Goal: Information Seeking & Learning: Learn about a topic

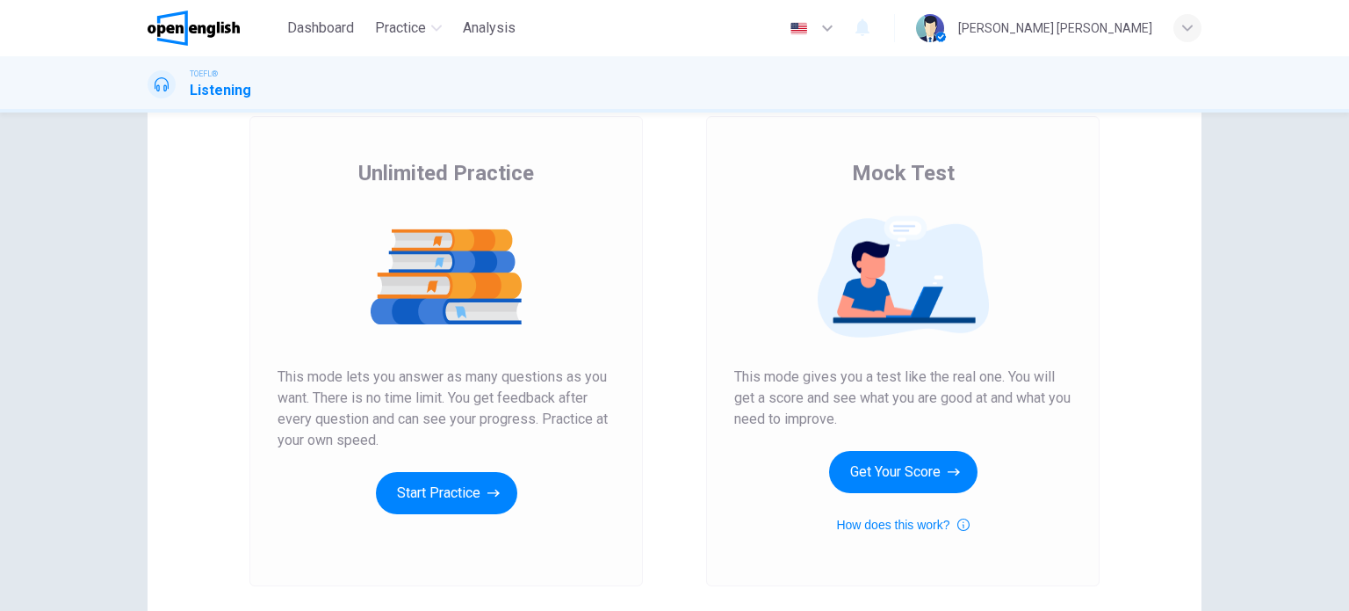
scroll to position [176, 0]
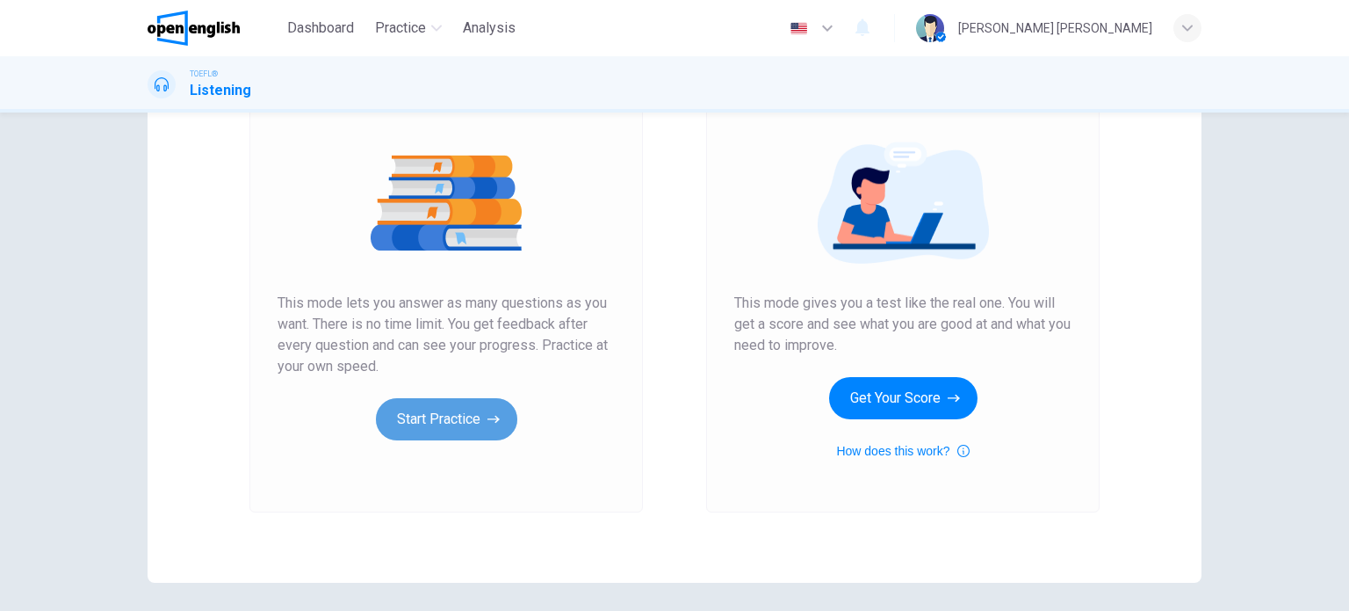
click at [453, 435] on button "Start Practice" at bounding box center [446, 419] width 141 height 42
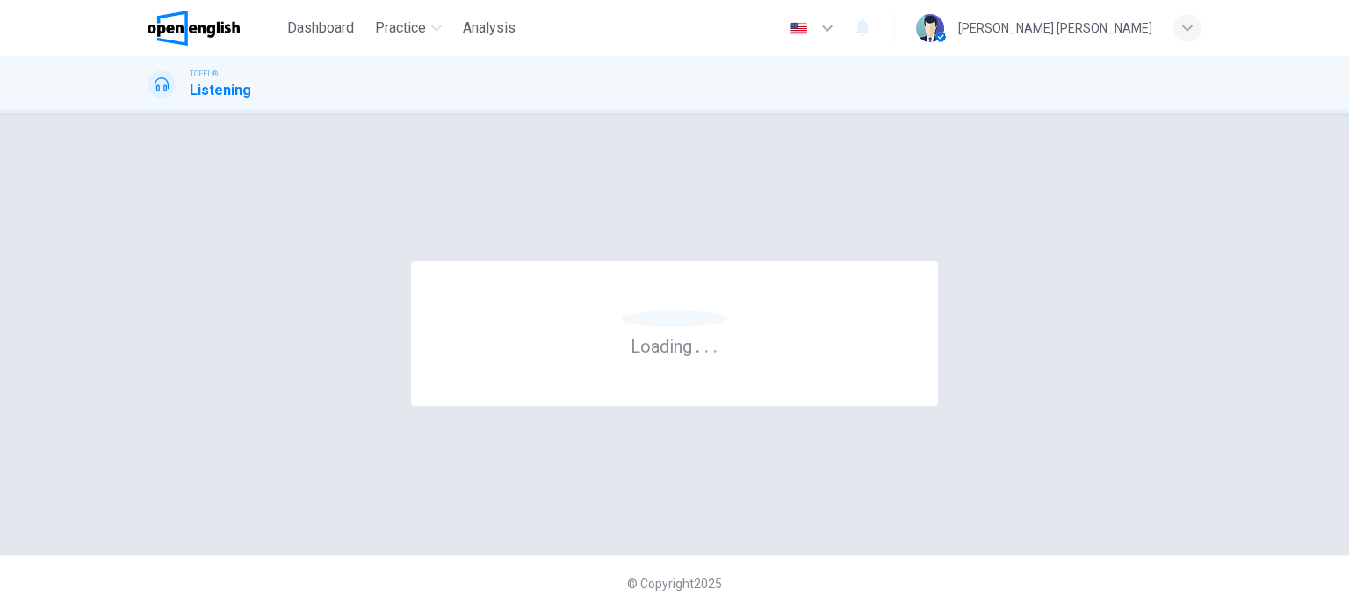
scroll to position [0, 0]
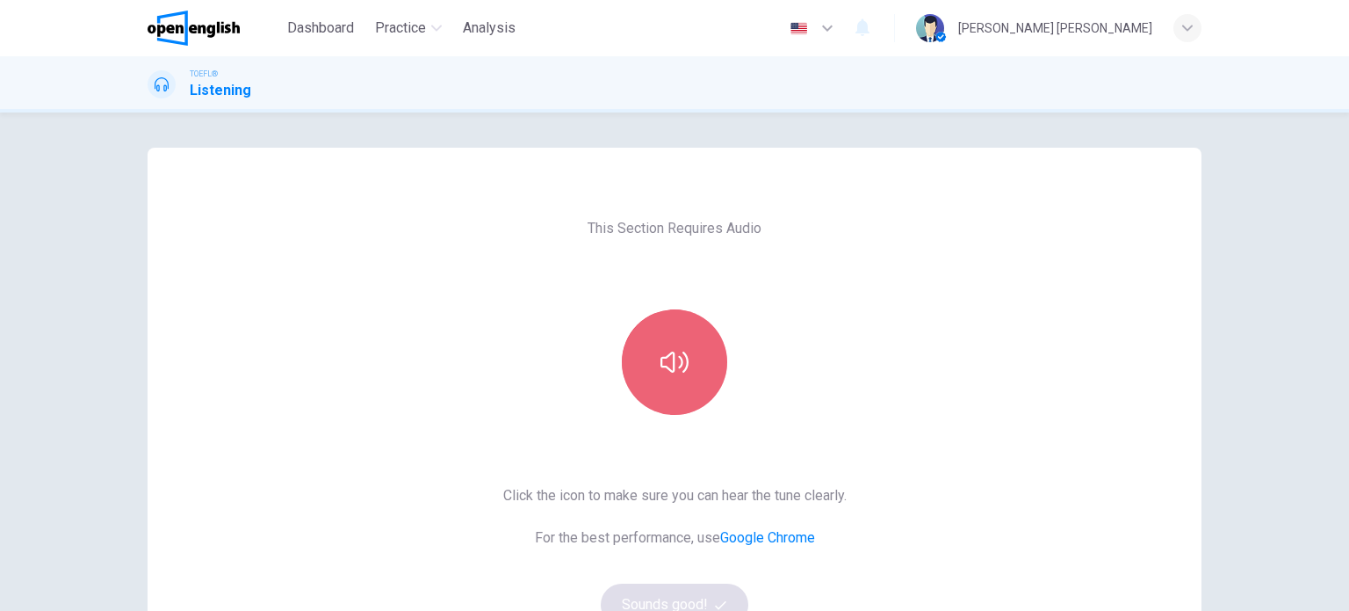
click at [684, 356] on button "button" at bounding box center [674, 361] width 105 height 105
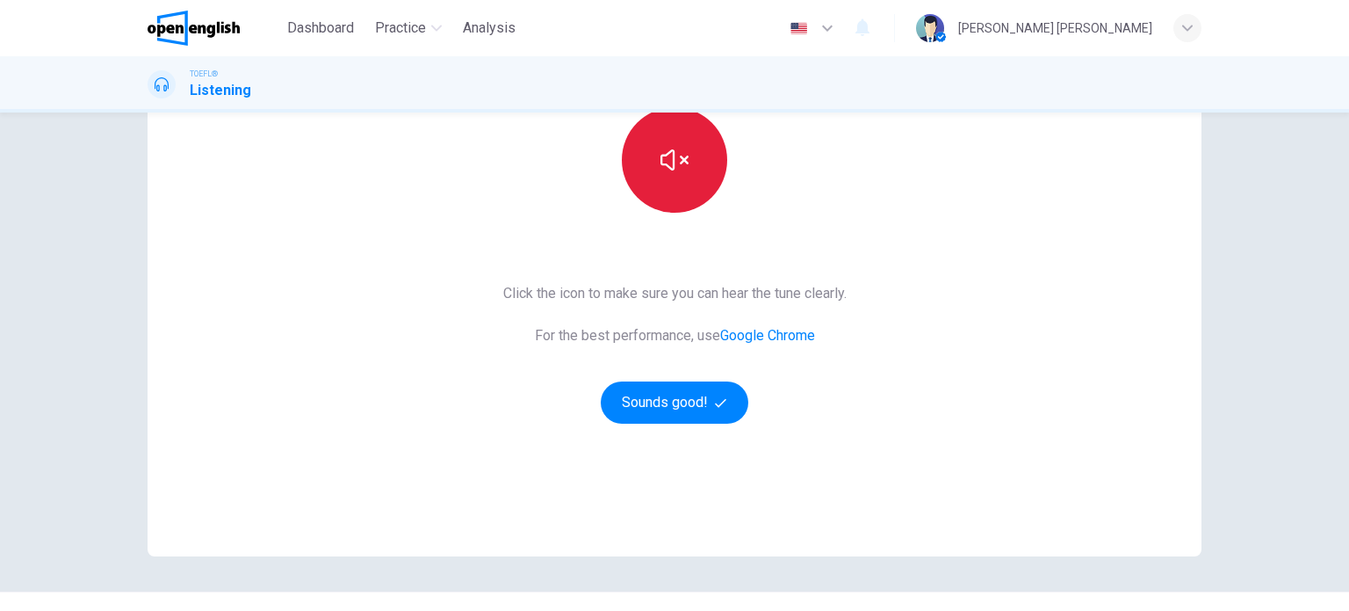
scroll to position [239, 0]
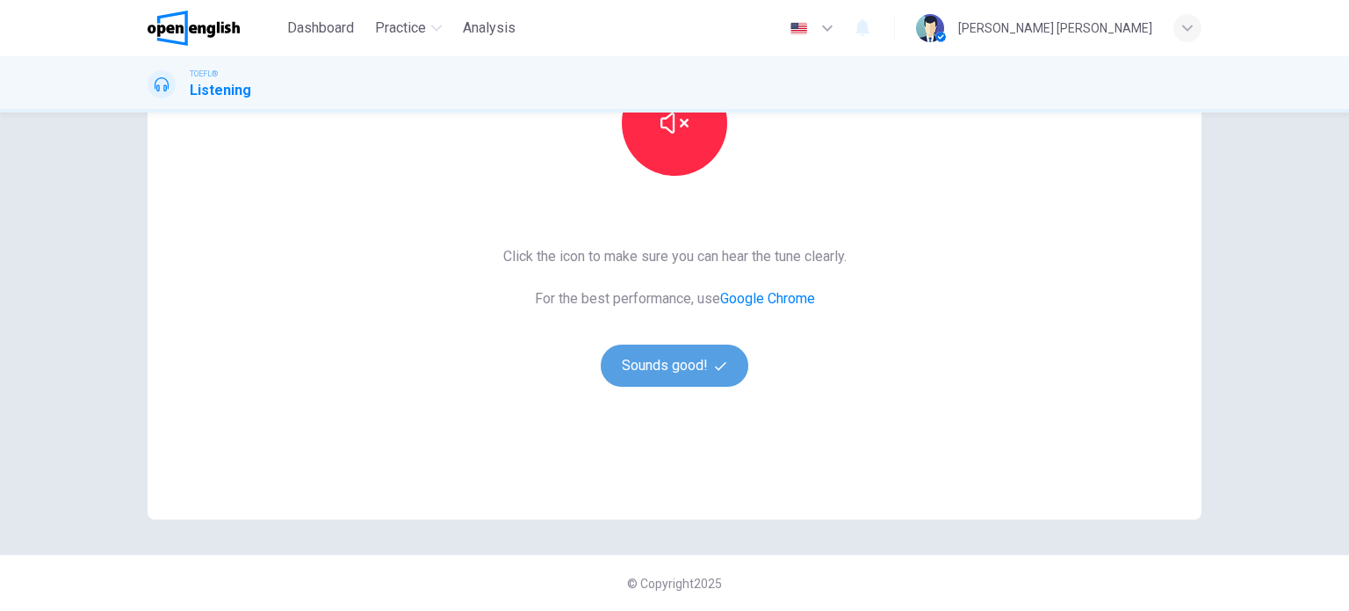
click at [686, 362] on button "Sounds good!" at bounding box center [675, 365] width 148 height 42
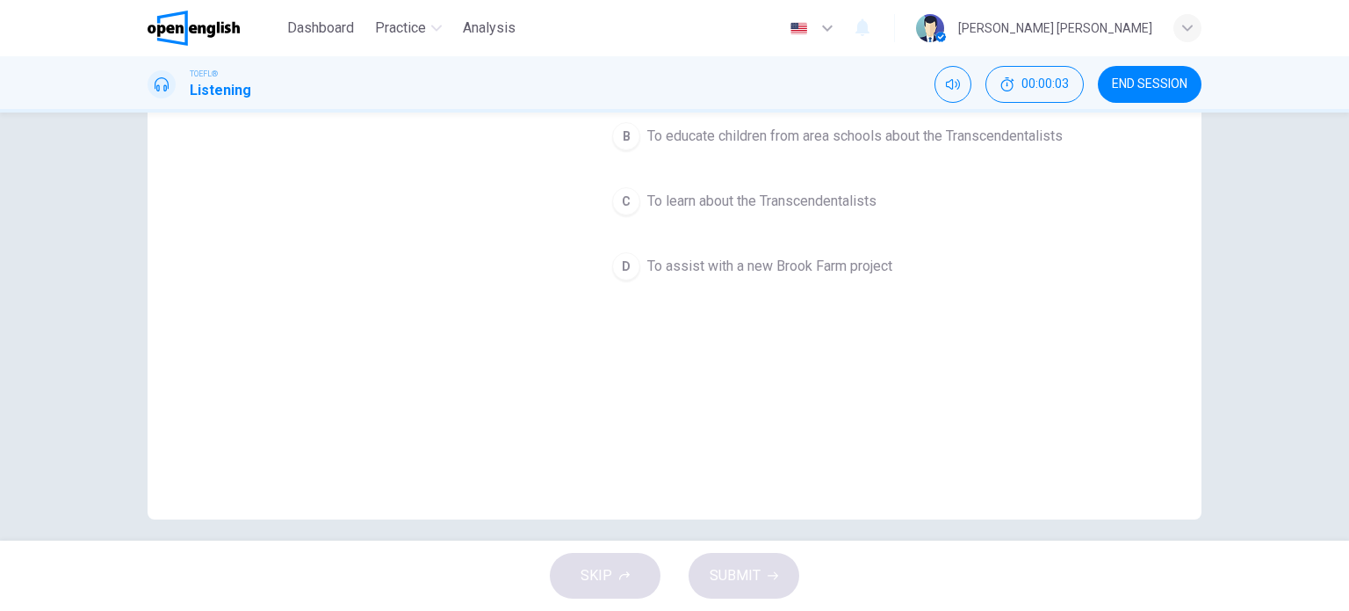
scroll to position [0, 0]
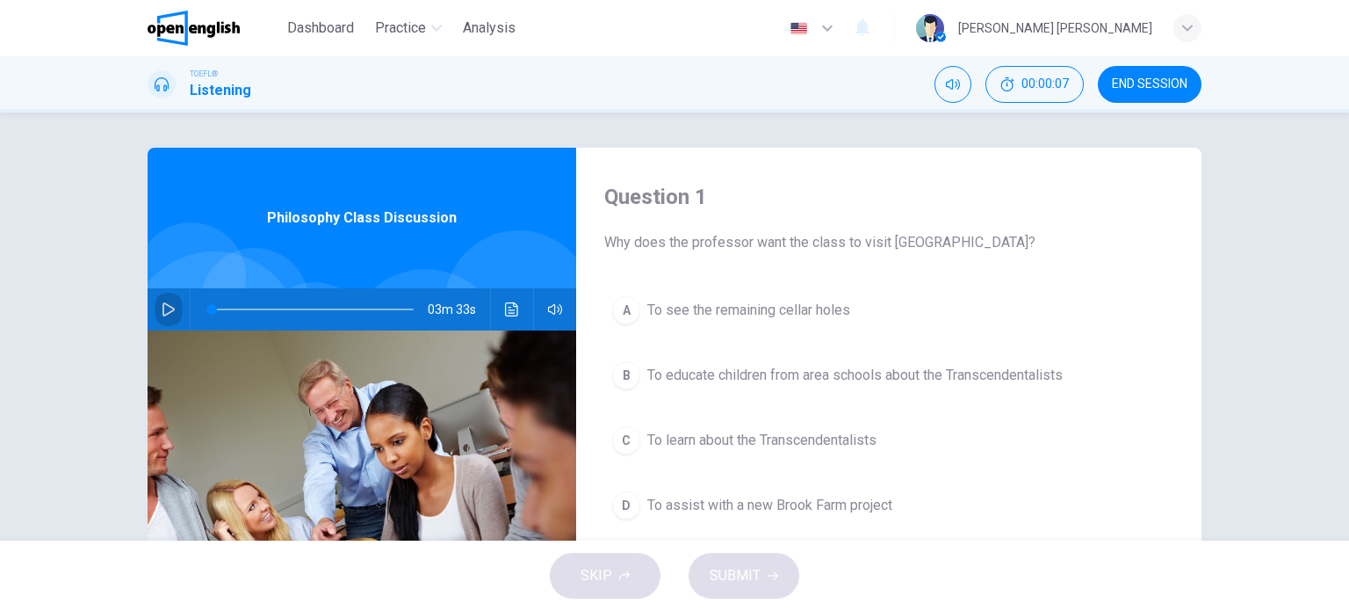
click at [163, 312] on icon "button" at bounding box center [169, 309] width 12 height 14
click at [162, 315] on icon "button" at bounding box center [169, 309] width 14 height 14
drag, startPoint x: 213, startPoint y: 311, endPoint x: 186, endPoint y: 307, distance: 26.6
click at [206, 308] on span at bounding box center [211, 309] width 11 height 11
click at [165, 315] on icon "button" at bounding box center [169, 309] width 14 height 14
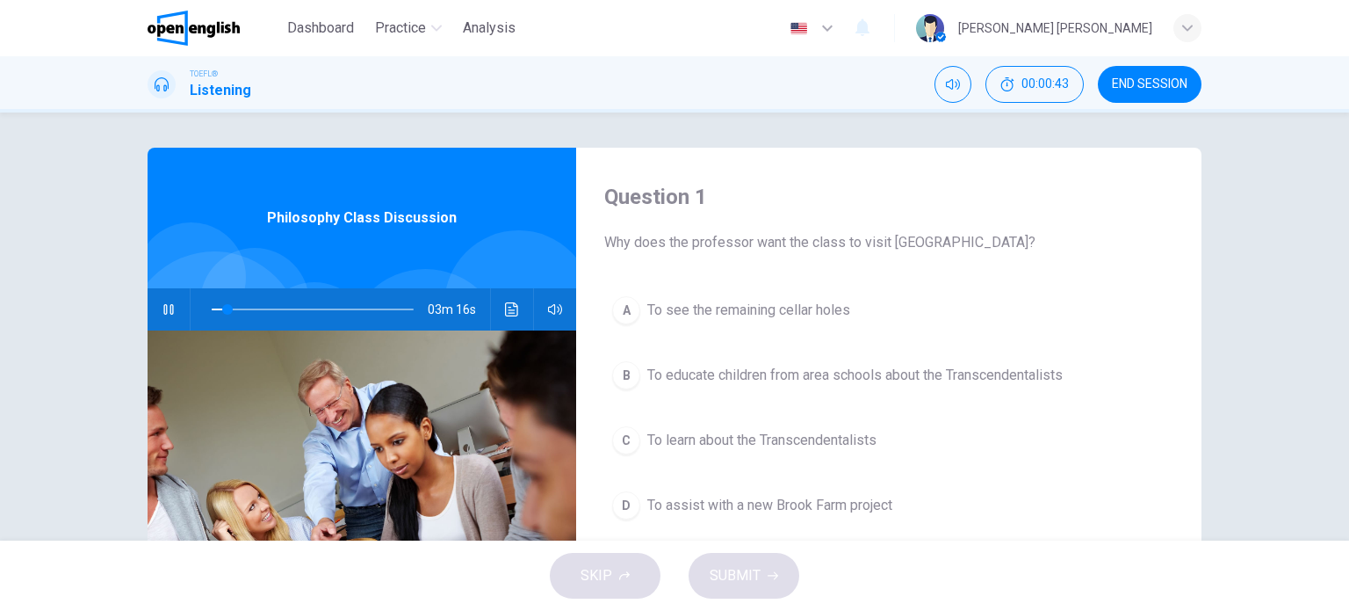
click at [162, 319] on button "button" at bounding box center [169, 309] width 28 height 42
drag, startPoint x: 215, startPoint y: 307, endPoint x: 162, endPoint y: 317, distance: 54.4
click at [162, 317] on div "03m 33s" at bounding box center [362, 309] width 429 height 42
click at [162, 317] on button "button" at bounding box center [169, 309] width 28 height 42
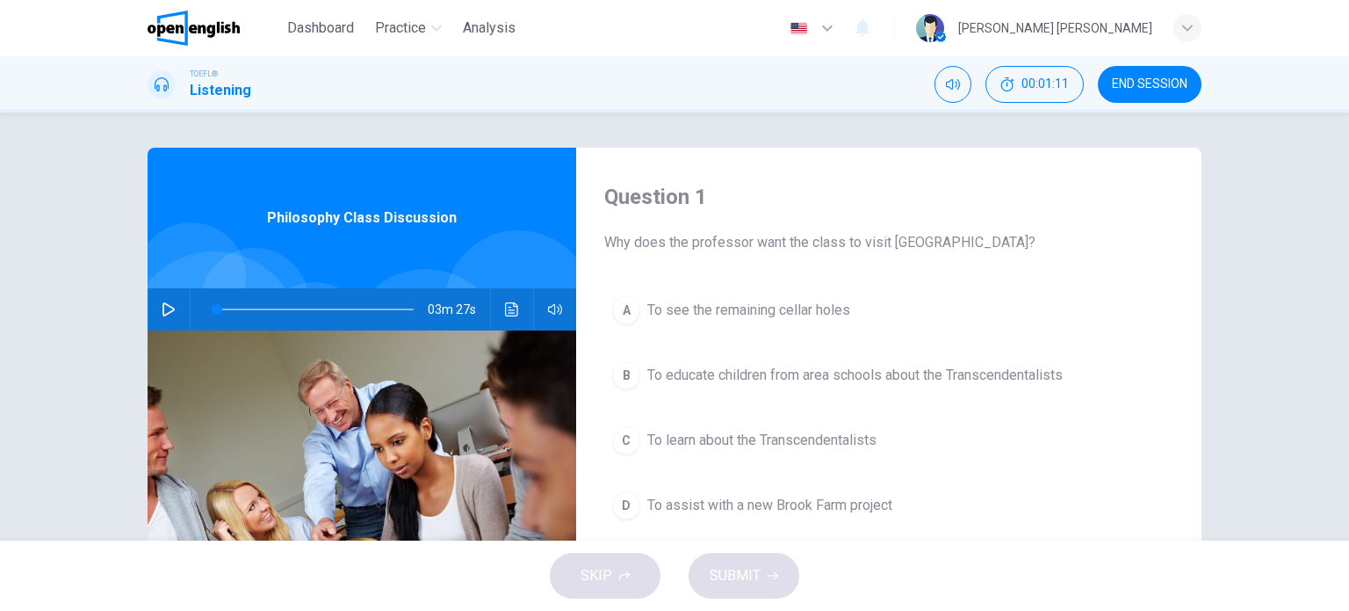
scroll to position [88, 0]
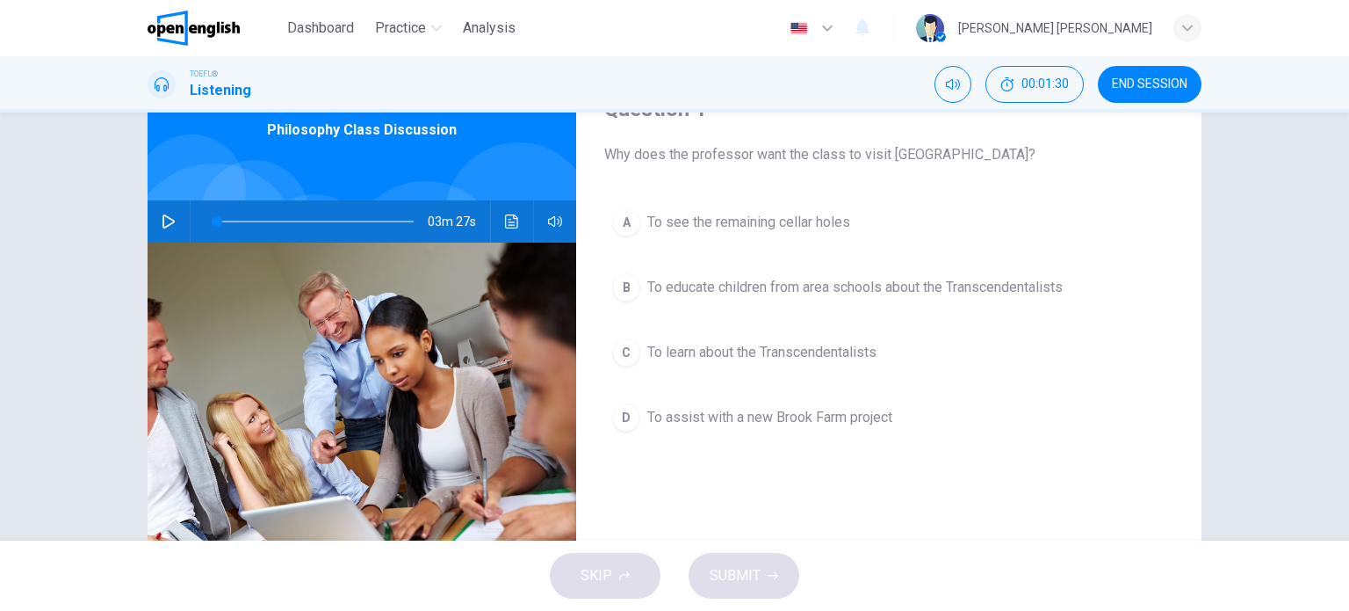
click at [161, 203] on button "button" at bounding box center [169, 221] width 28 height 42
click at [212, 217] on span at bounding box center [313, 221] width 202 height 25
click at [164, 226] on icon "button" at bounding box center [169, 221] width 14 height 14
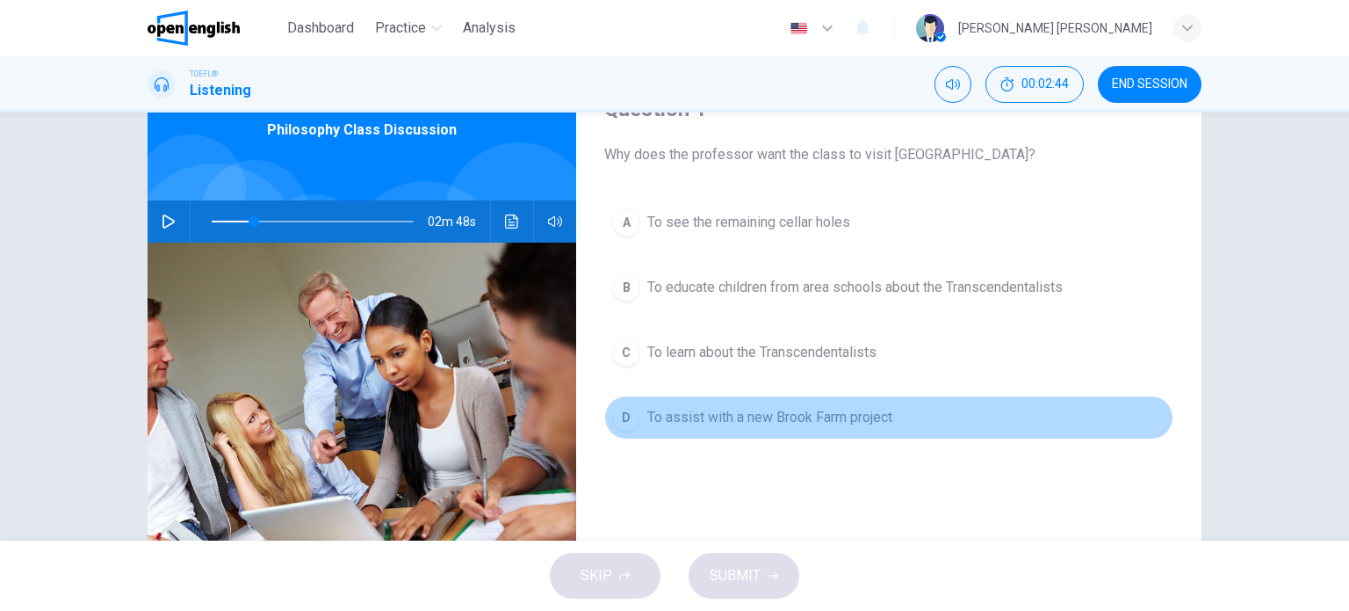
click at [761, 423] on span "To assist with a new Brook Farm project" at bounding box center [769, 417] width 245 height 21
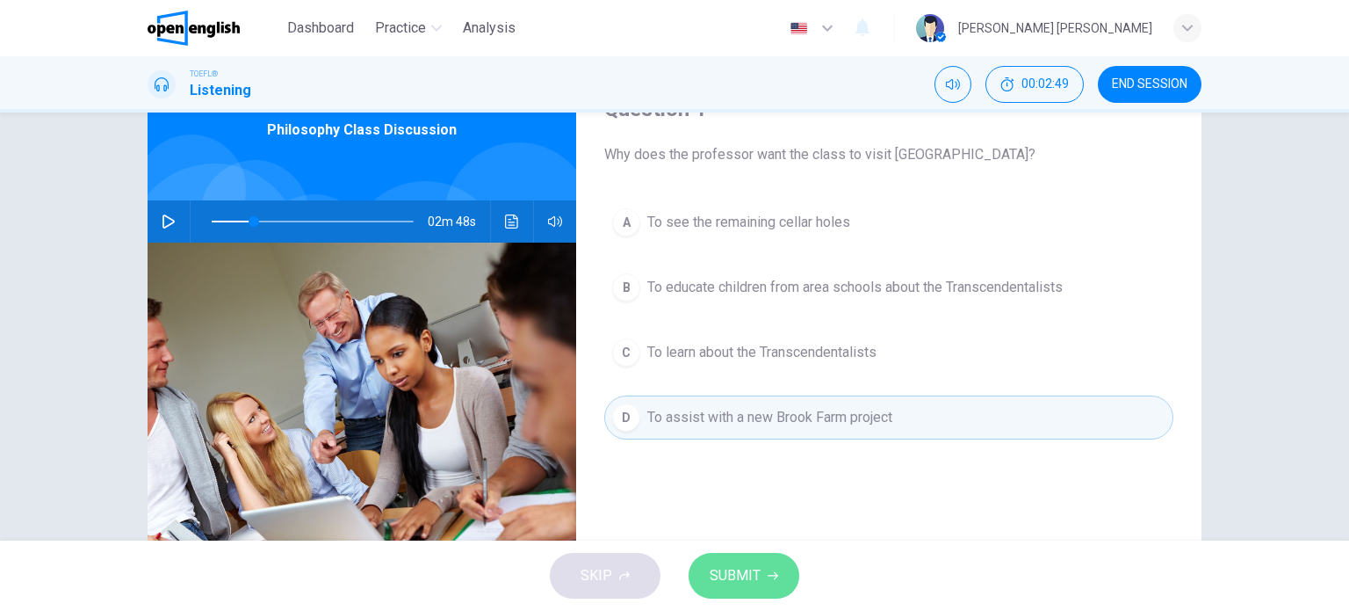
click at [768, 575] on icon "button" at bounding box center [773, 575] width 11 height 11
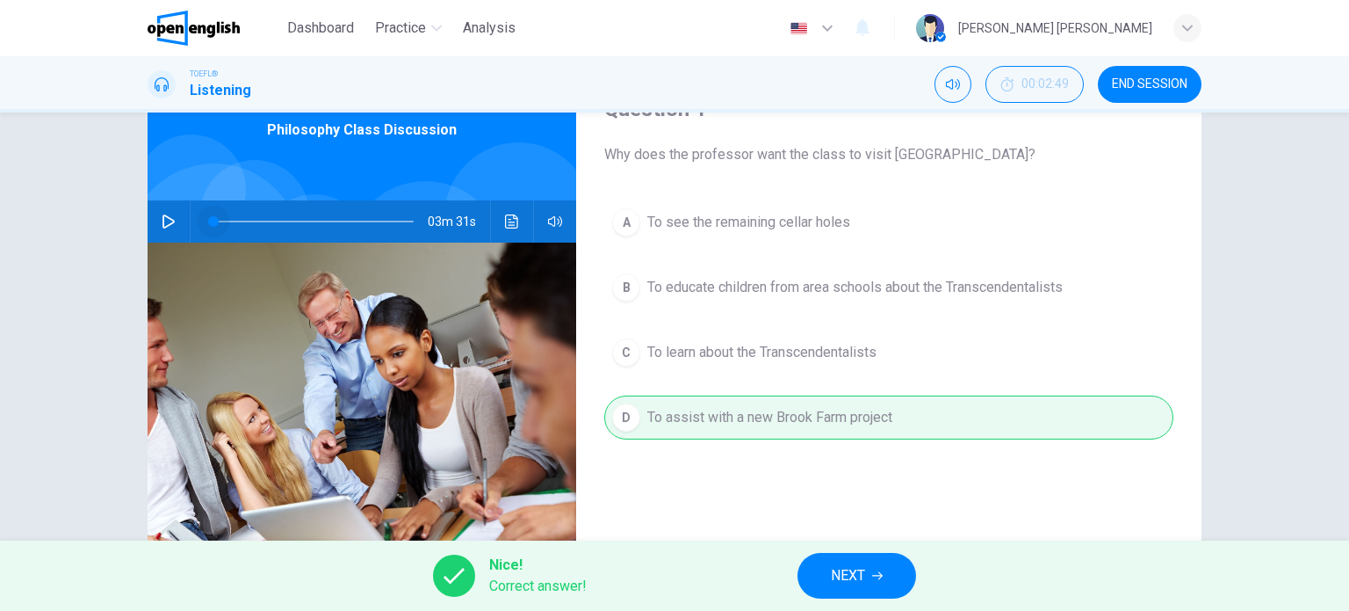
click at [212, 221] on span at bounding box center [313, 221] width 202 height 25
click at [165, 220] on icon "button" at bounding box center [169, 221] width 14 height 14
click at [162, 220] on icon "button" at bounding box center [169, 221] width 14 height 14
click at [890, 579] on button "NEXT" at bounding box center [857, 576] width 119 height 46
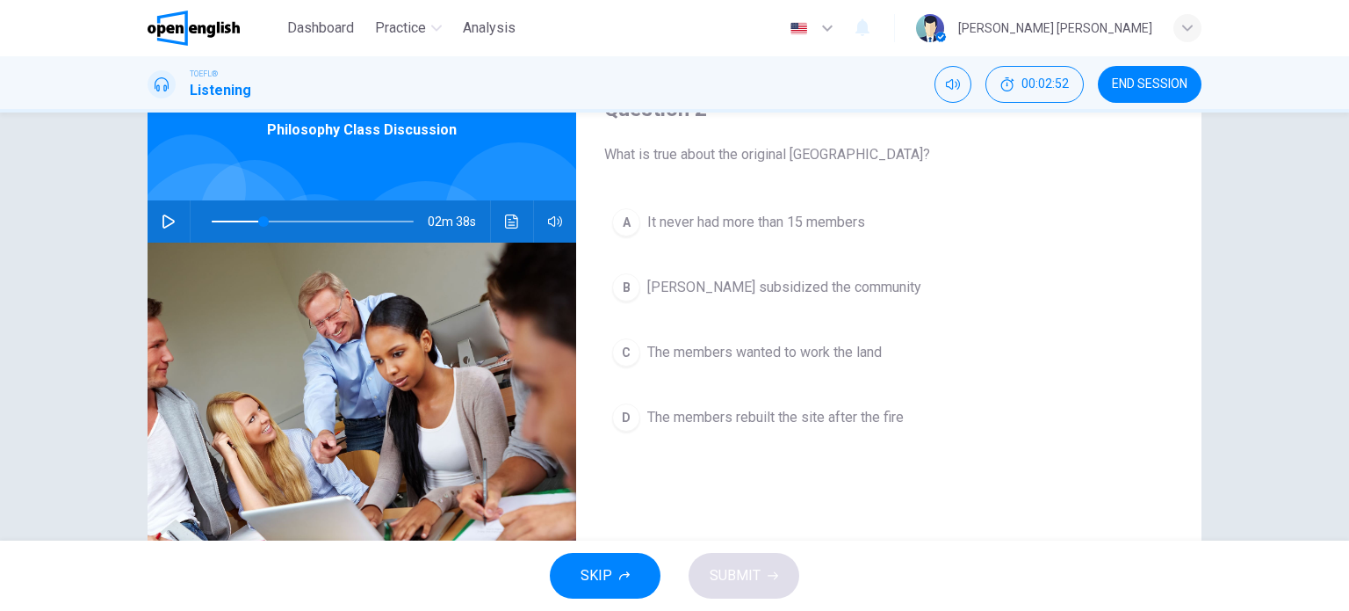
scroll to position [0, 0]
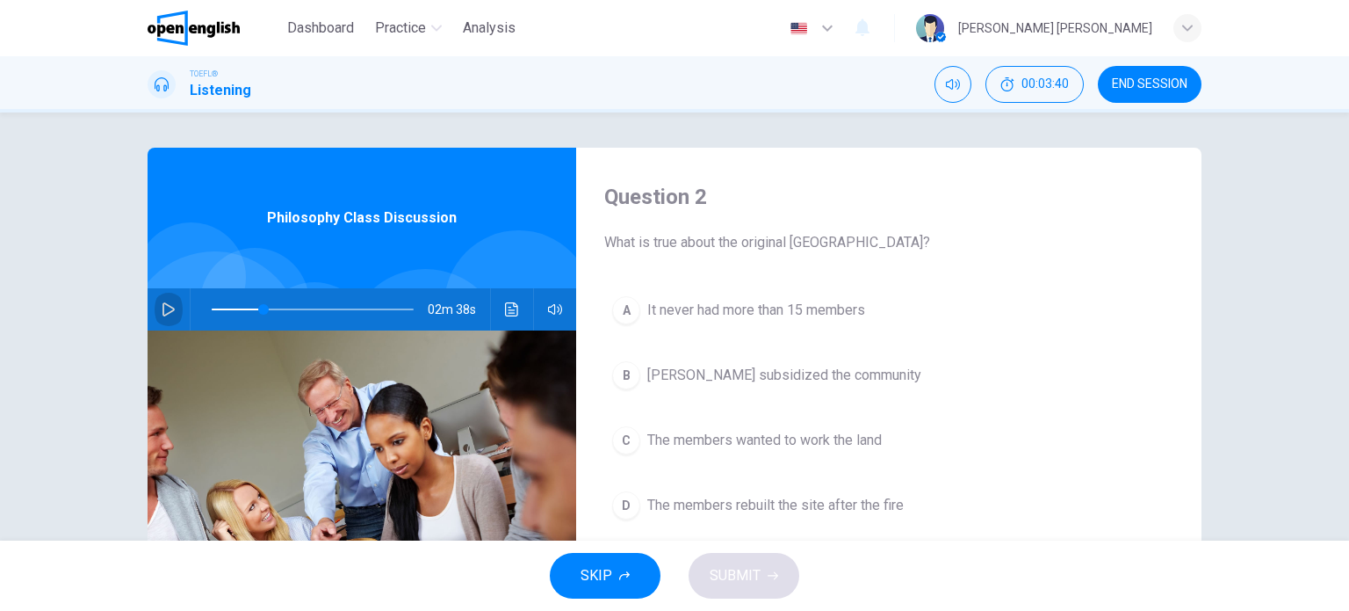
click at [162, 300] on button "button" at bounding box center [169, 309] width 28 height 42
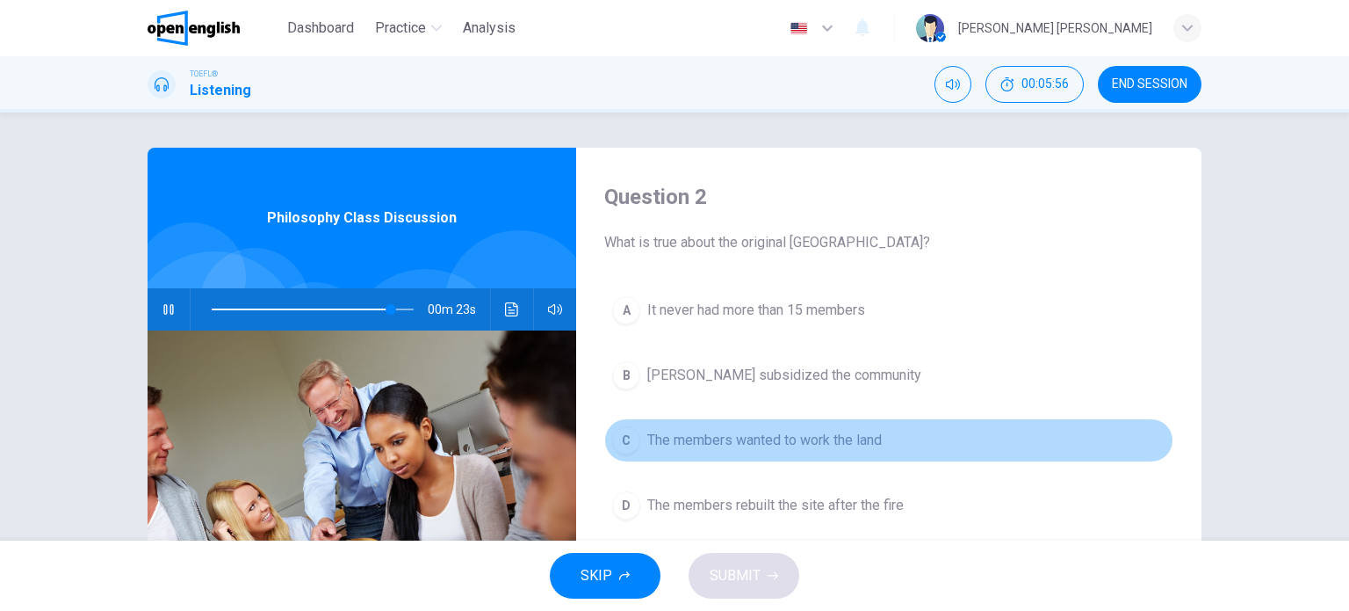
click at [825, 452] on button "C The members wanted to work the land" at bounding box center [888, 440] width 569 height 44
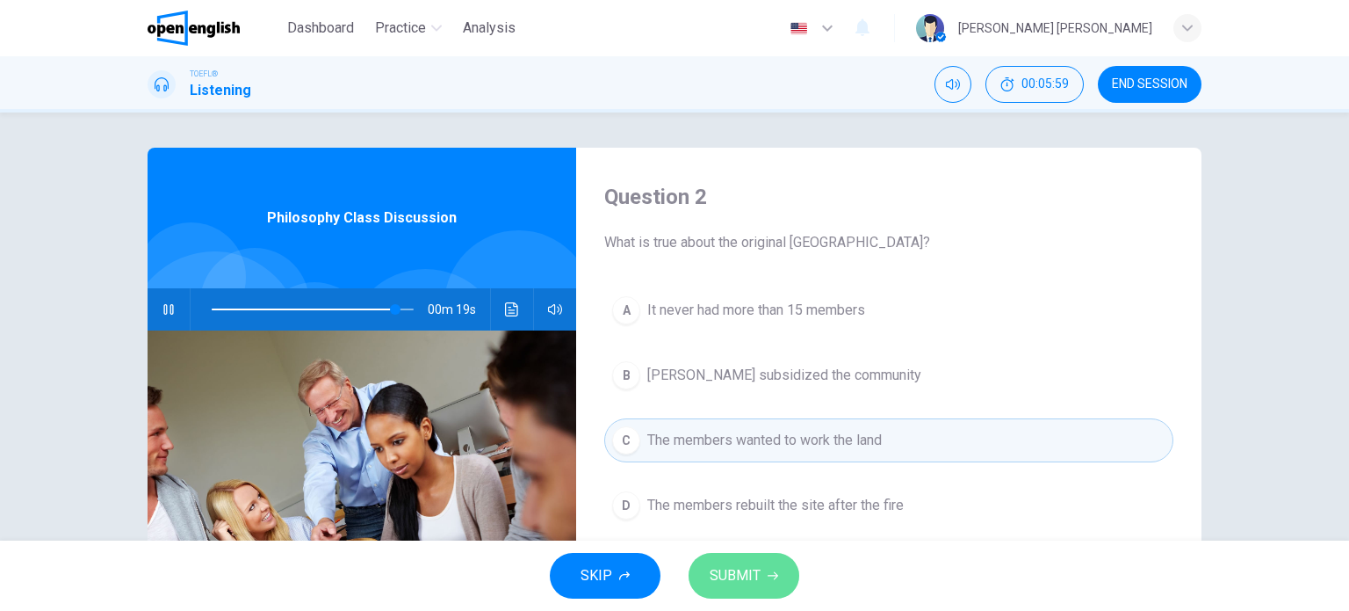
click at [761, 581] on button "SUBMIT" at bounding box center [744, 576] width 111 height 46
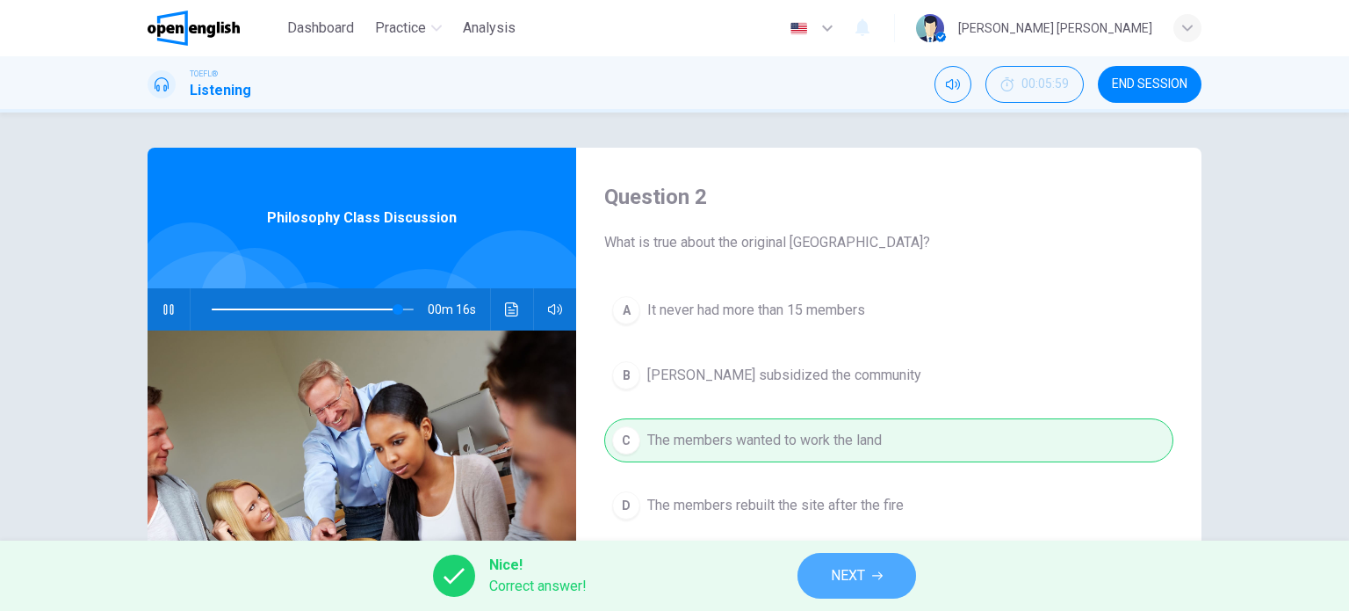
click at [848, 591] on button "NEXT" at bounding box center [857, 576] width 119 height 46
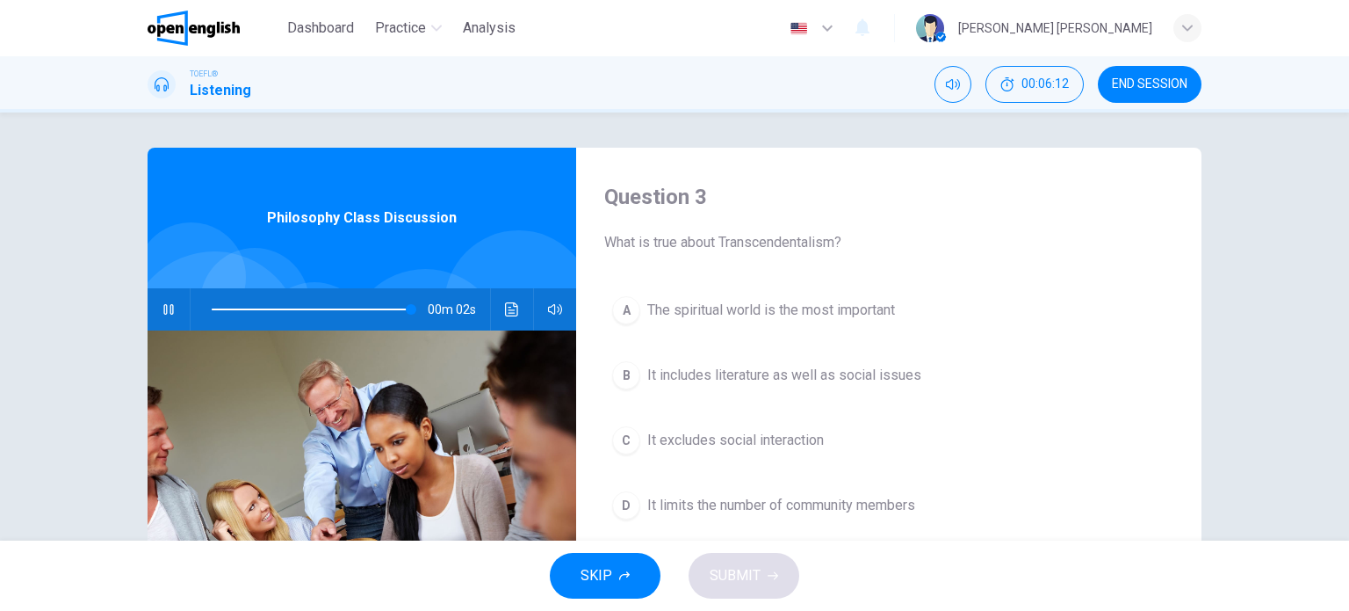
click at [750, 314] on span "The spiritual world is the most important" at bounding box center [771, 310] width 248 height 21
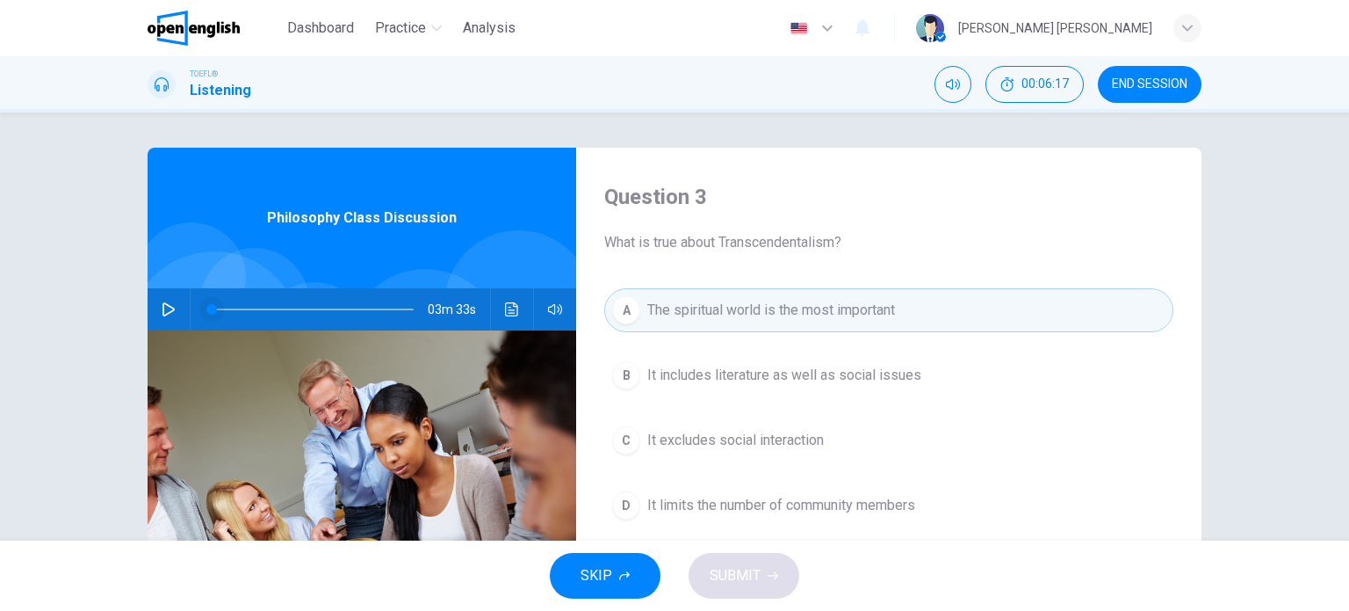
click at [264, 307] on span at bounding box center [313, 309] width 202 height 25
drag, startPoint x: 167, startPoint y: 308, endPoint x: 358, endPoint y: 322, distance: 192.0
click at [167, 305] on icon "button" at bounding box center [169, 309] width 14 height 14
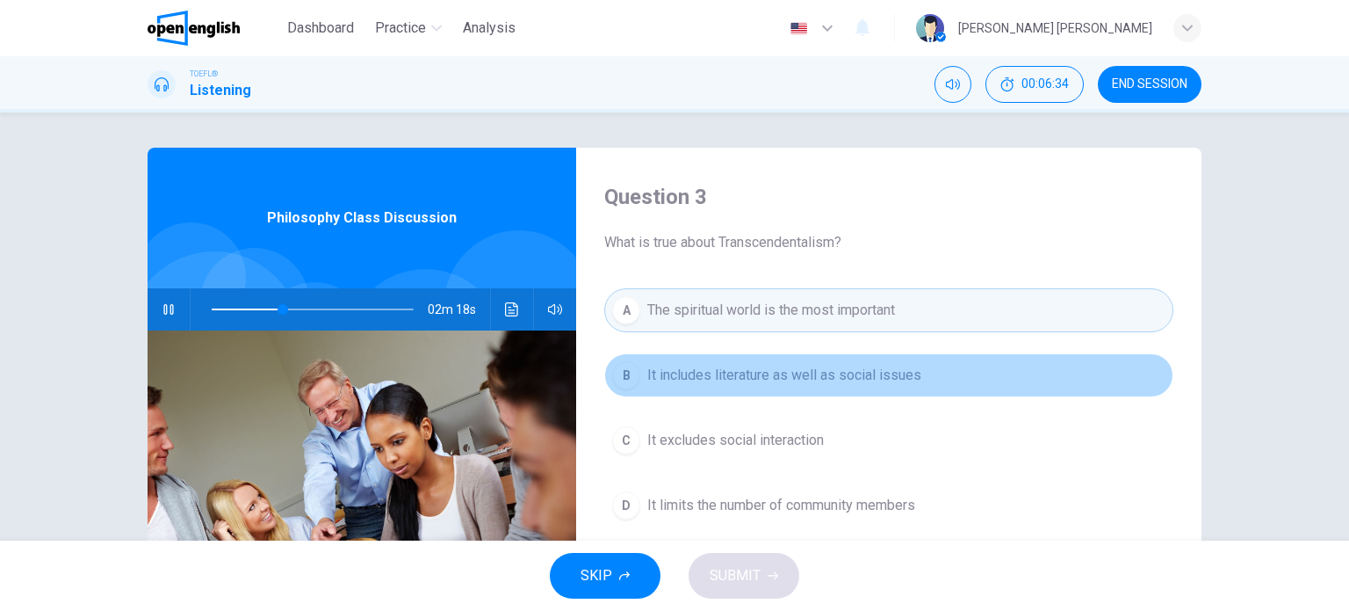
click at [813, 357] on button "B It includes literature as well as social issues" at bounding box center [888, 375] width 569 height 44
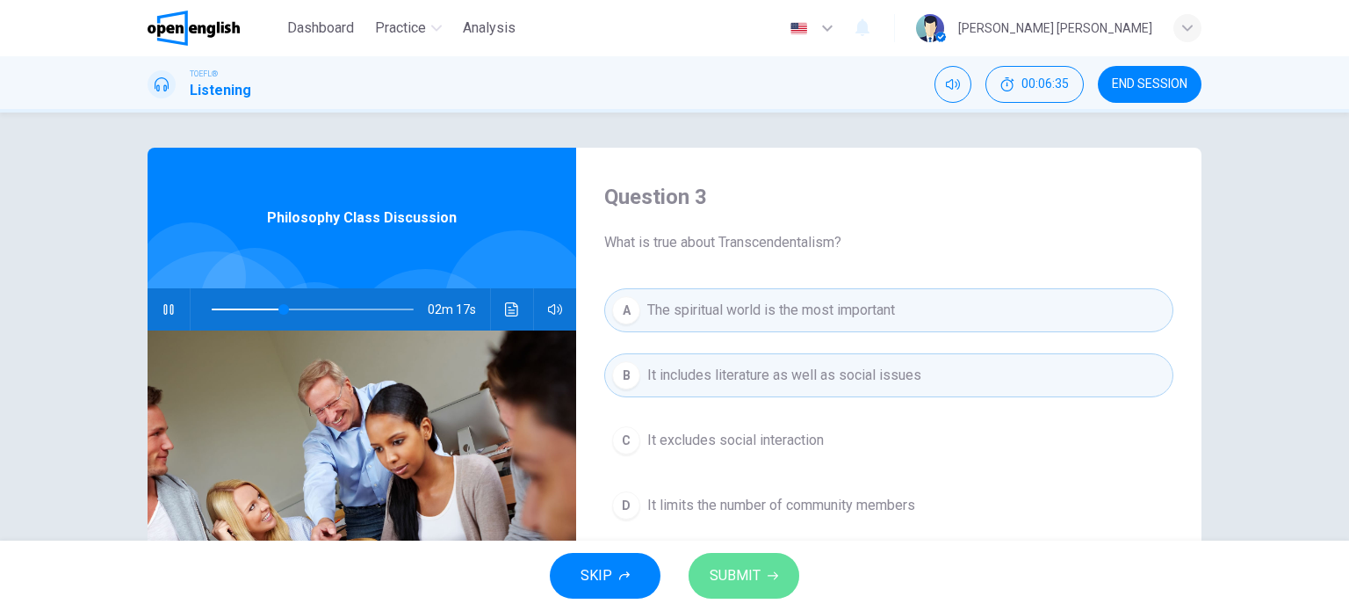
click at [737, 594] on button "SUBMIT" at bounding box center [744, 576] width 111 height 46
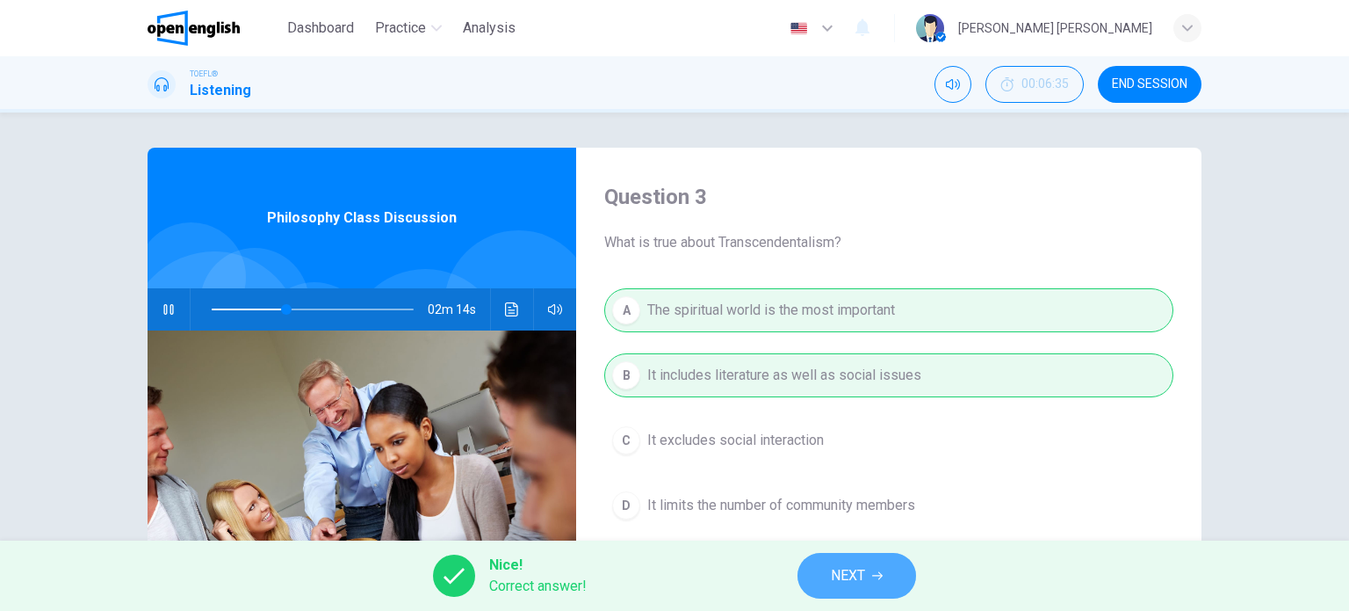
click at [835, 576] on span "NEXT" at bounding box center [848, 575] width 34 height 25
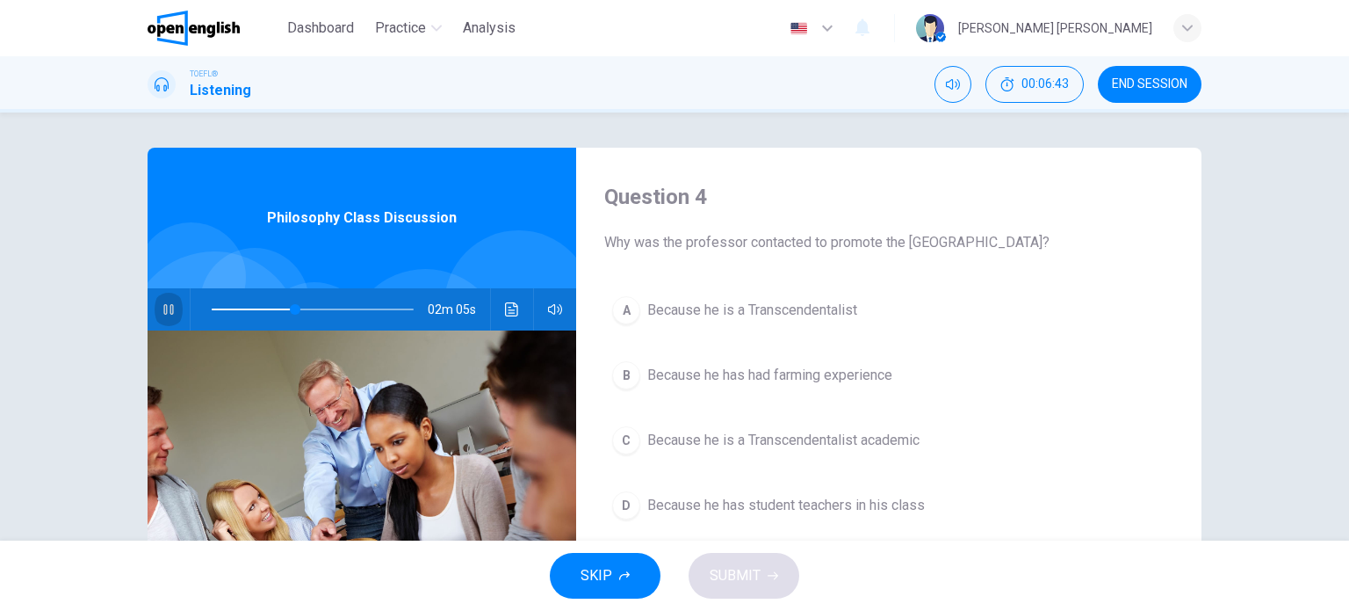
click at [167, 312] on icon "button" at bounding box center [169, 309] width 14 height 14
click at [218, 314] on span at bounding box center [313, 309] width 202 height 25
click at [164, 314] on icon "button" at bounding box center [169, 309] width 14 height 14
click at [235, 312] on span at bounding box center [313, 309] width 202 height 25
drag, startPoint x: 157, startPoint y: 319, endPoint x: 310, endPoint y: 300, distance: 154.1
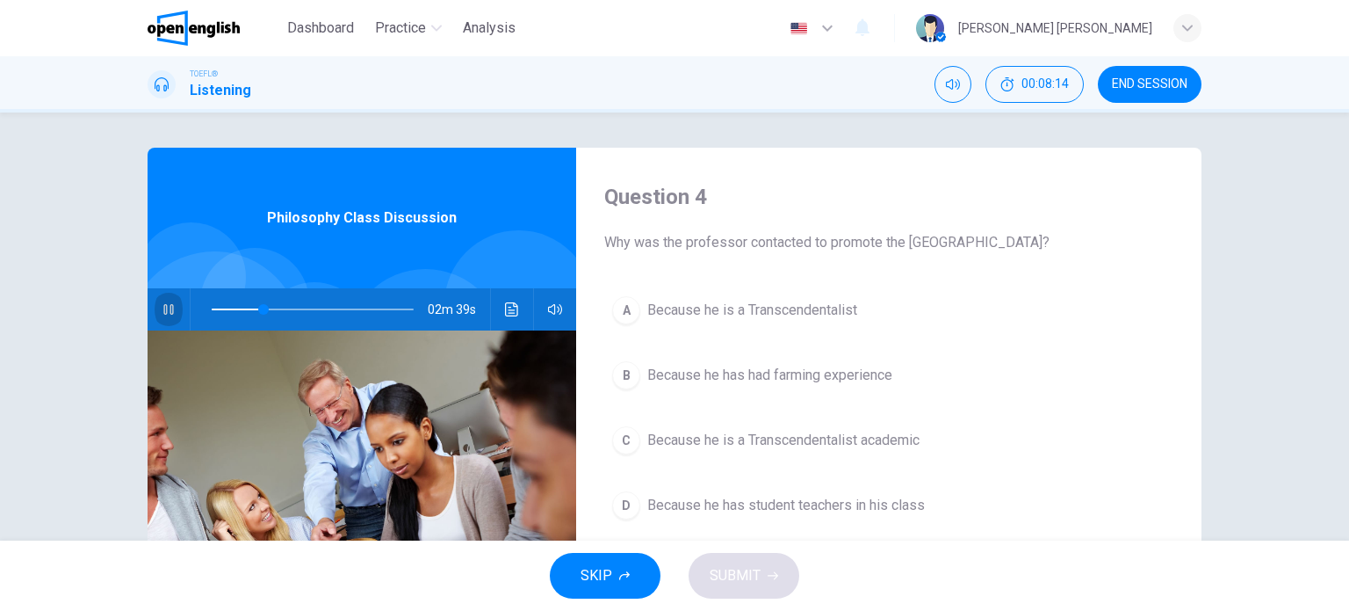
click at [159, 317] on button "button" at bounding box center [169, 309] width 28 height 42
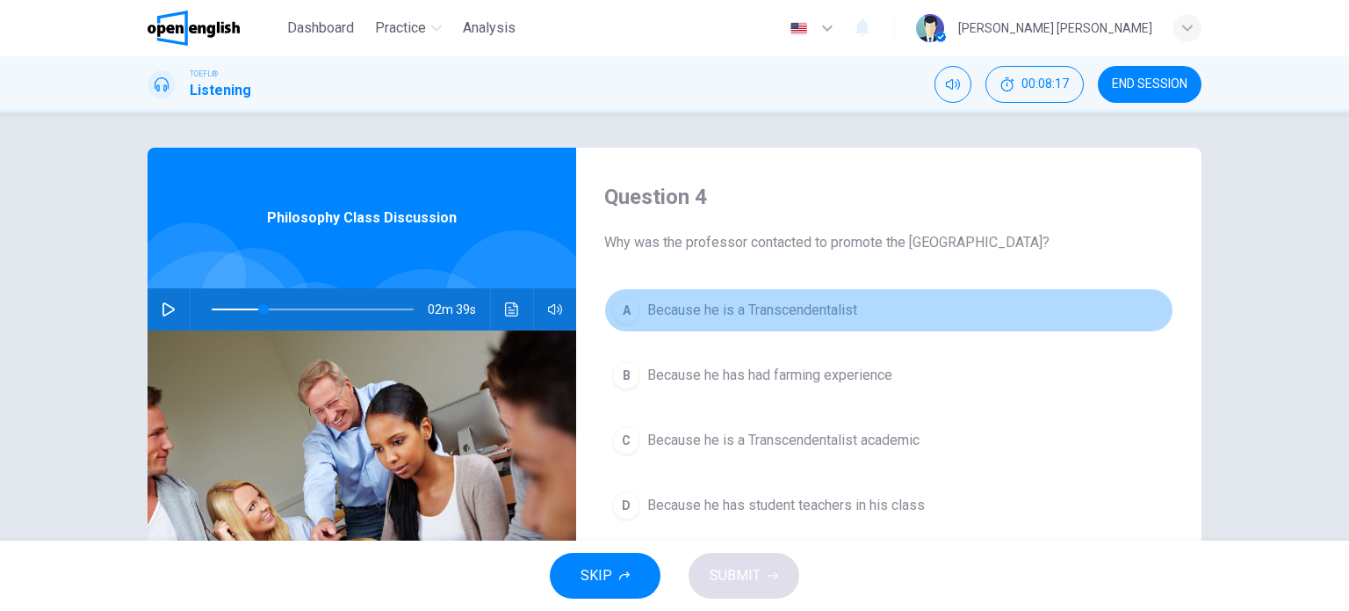
click at [788, 322] on button "A Because he is a Transcendentalist" at bounding box center [888, 310] width 569 height 44
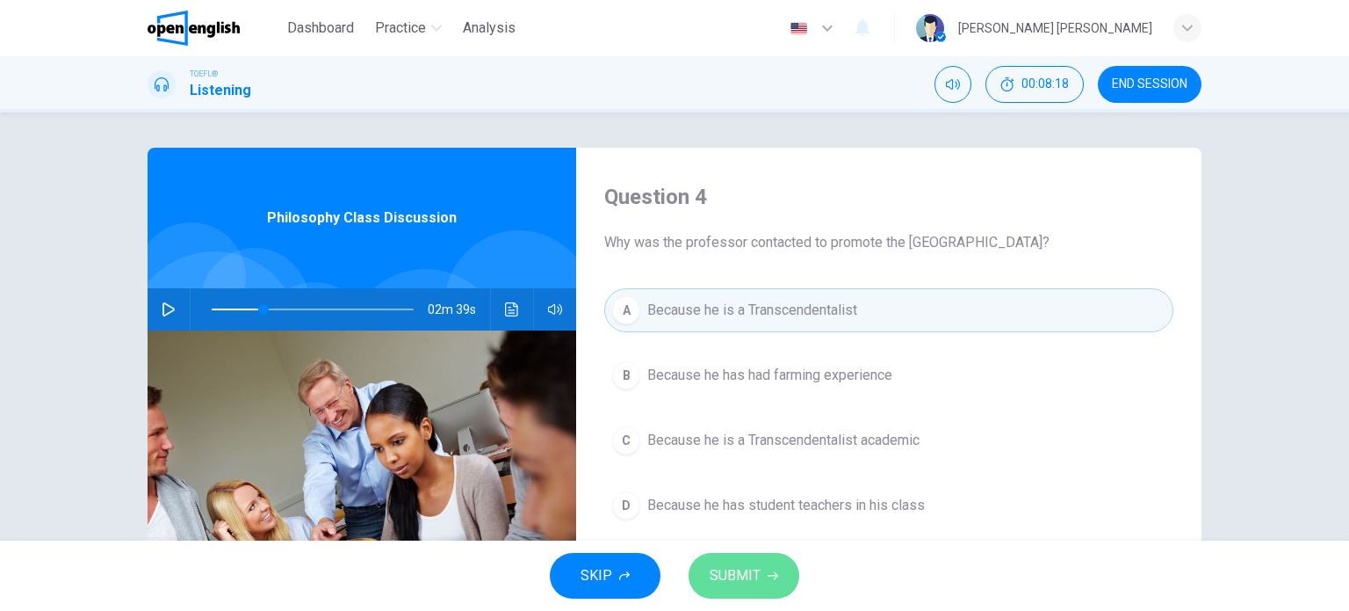
click at [762, 585] on button "SUBMIT" at bounding box center [744, 576] width 111 height 46
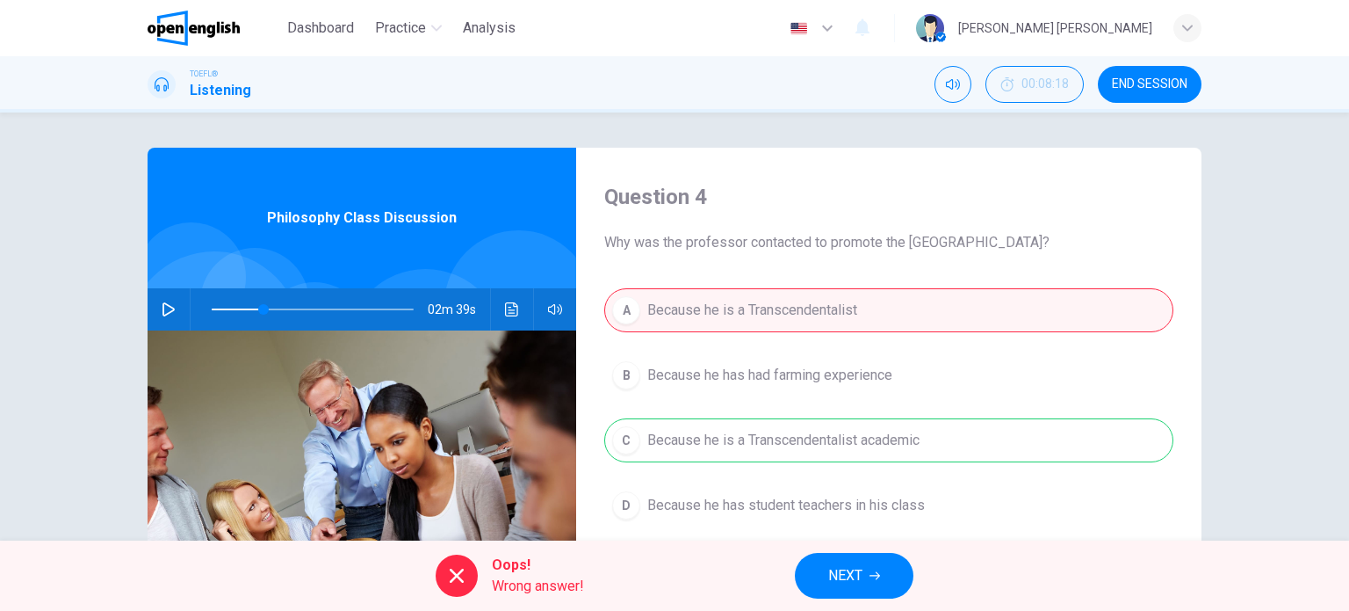
click at [878, 568] on button "NEXT" at bounding box center [854, 576] width 119 height 46
type input "**"
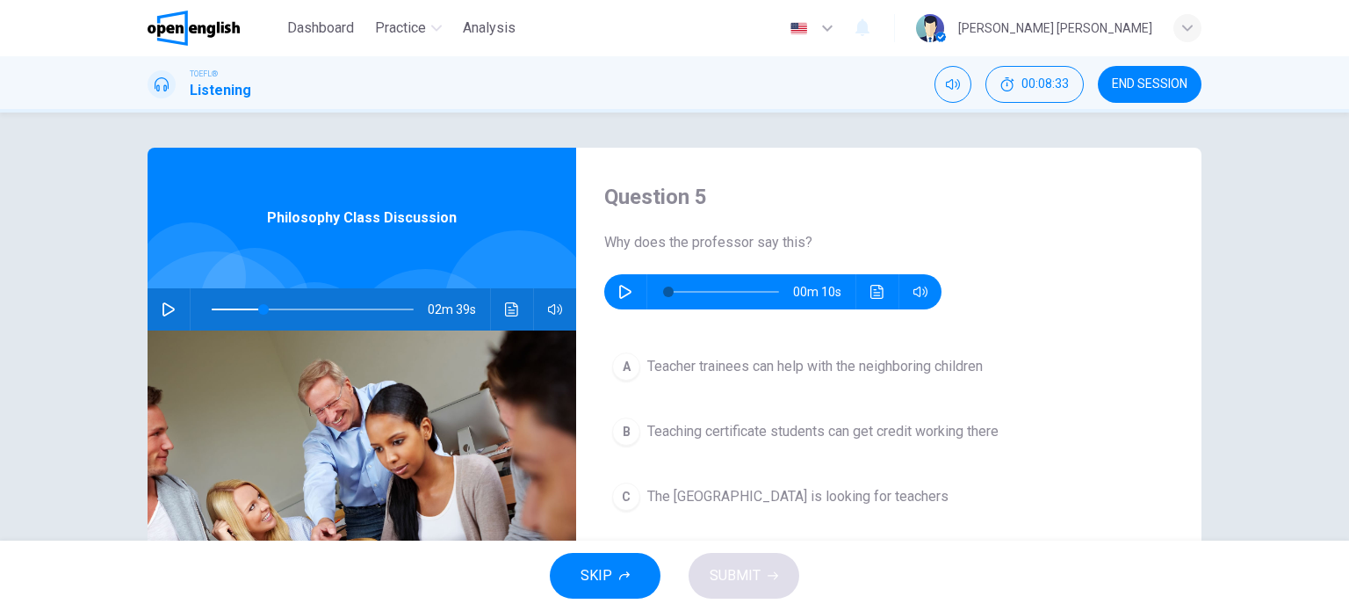
scroll to position [88, 0]
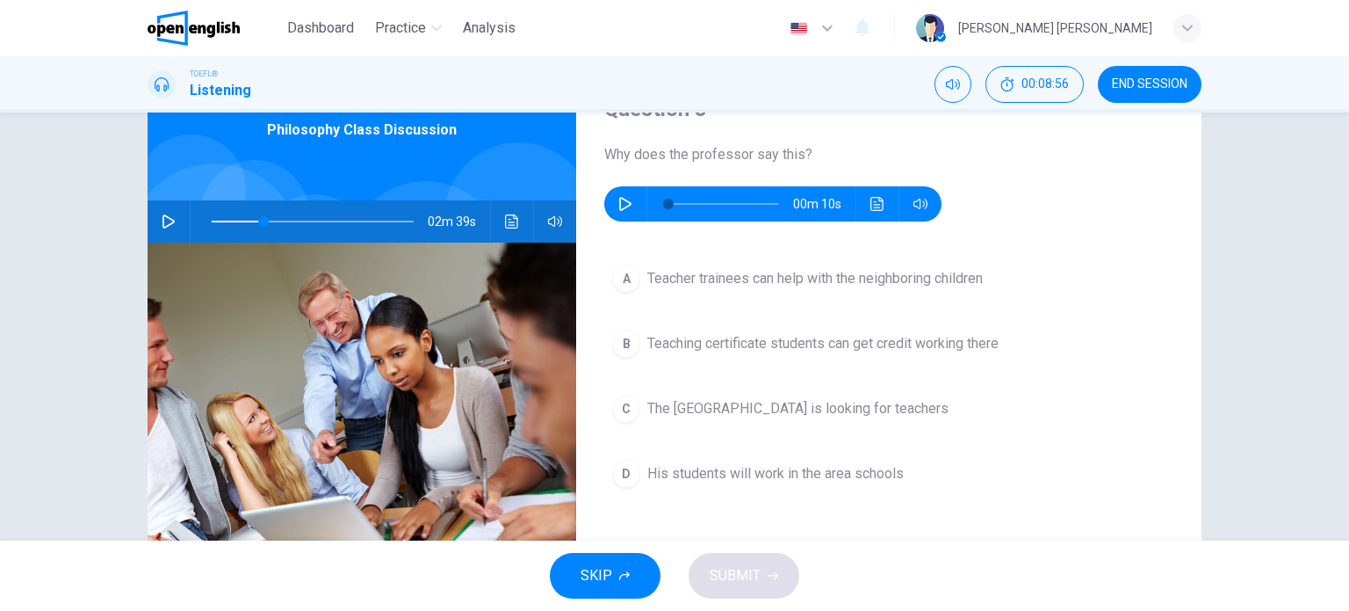
click at [625, 212] on button "button" at bounding box center [625, 203] width 28 height 35
type input "*"
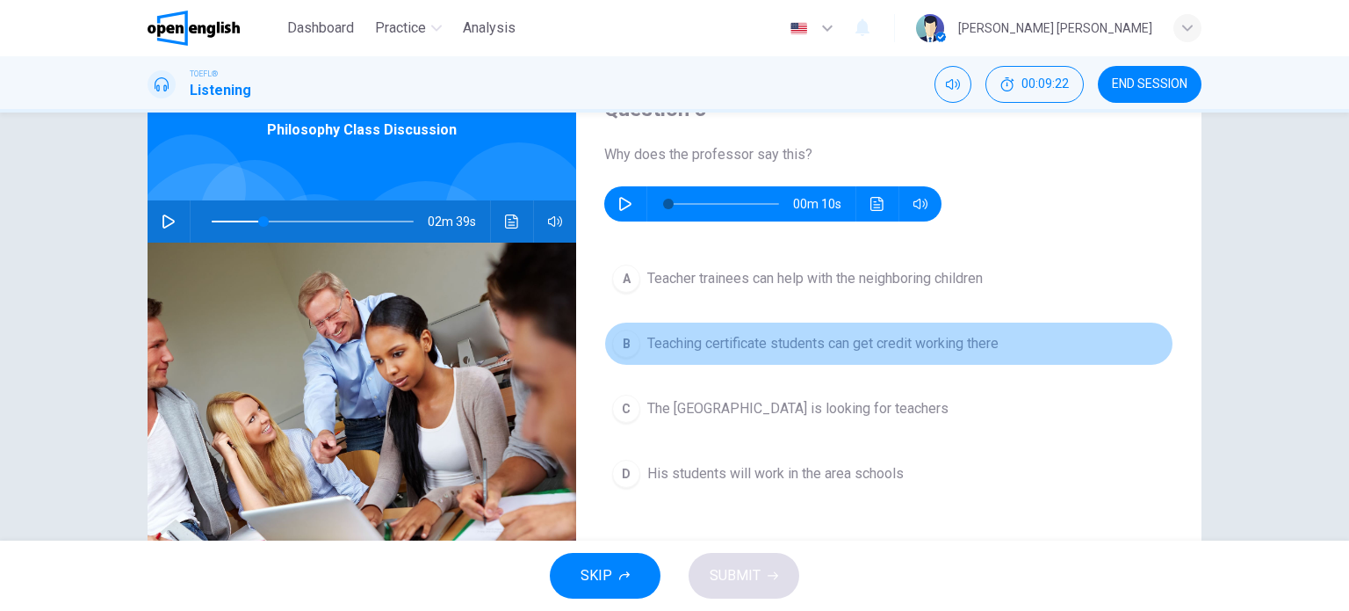
click at [719, 327] on button "B Teaching certificate students can get credit working there" at bounding box center [888, 344] width 569 height 44
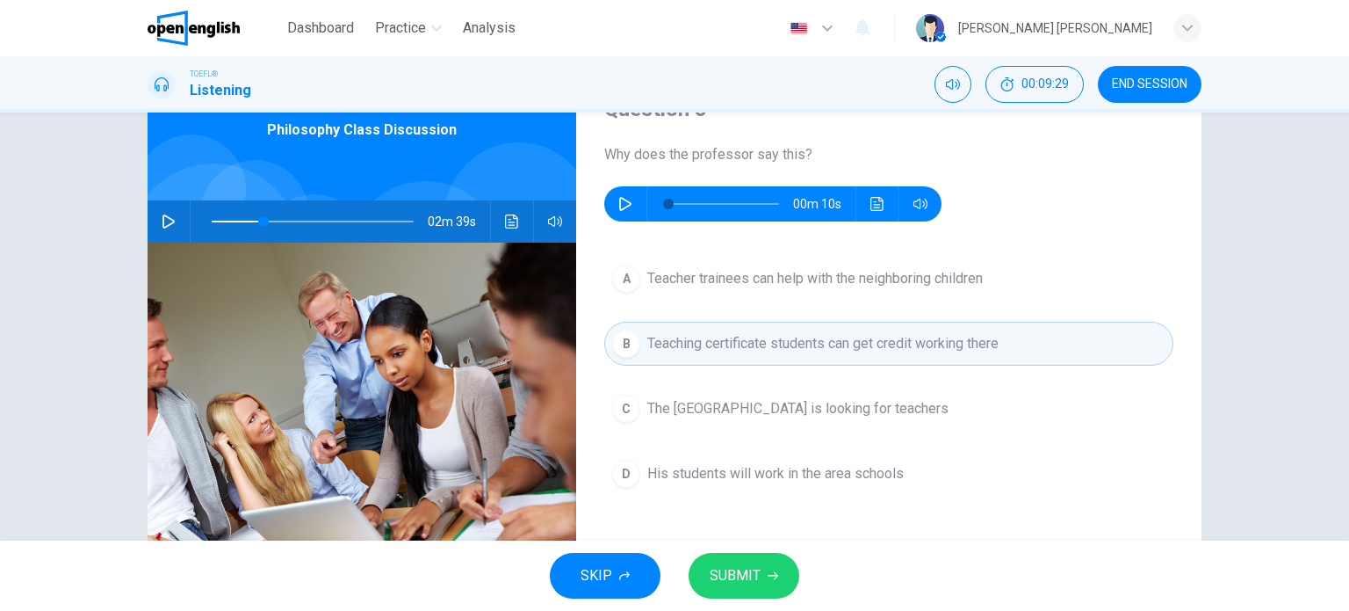
click at [761, 571] on button "SUBMIT" at bounding box center [744, 576] width 111 height 46
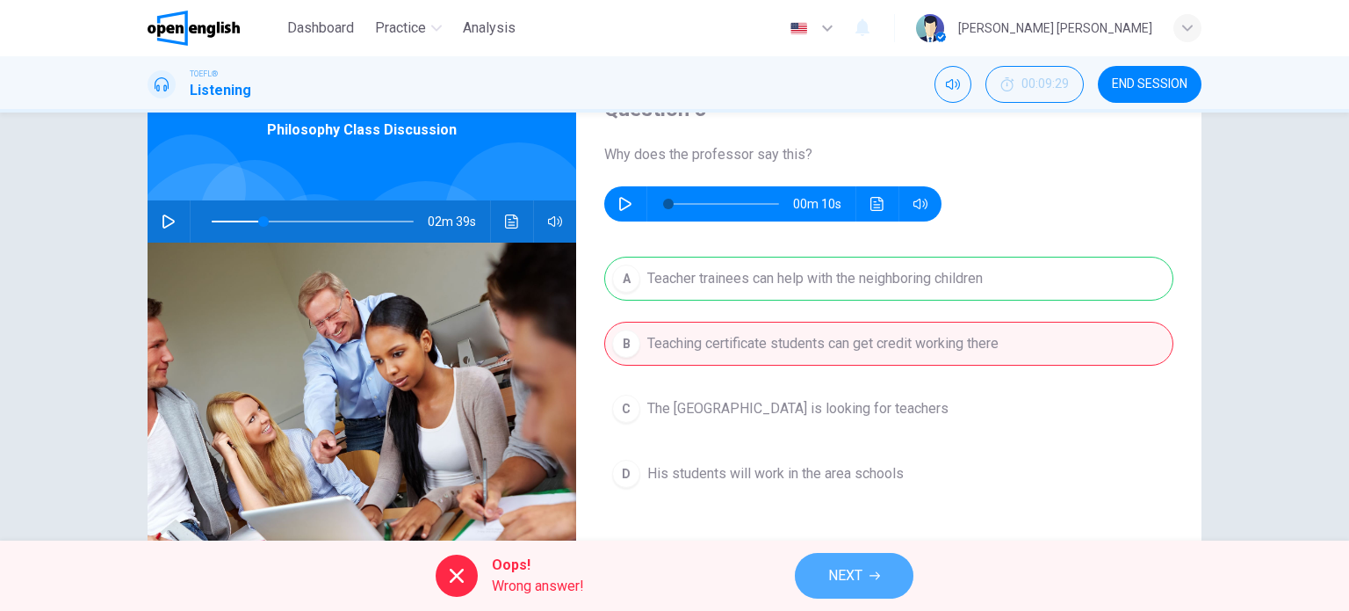
click at [885, 557] on button "NEXT" at bounding box center [854, 576] width 119 height 46
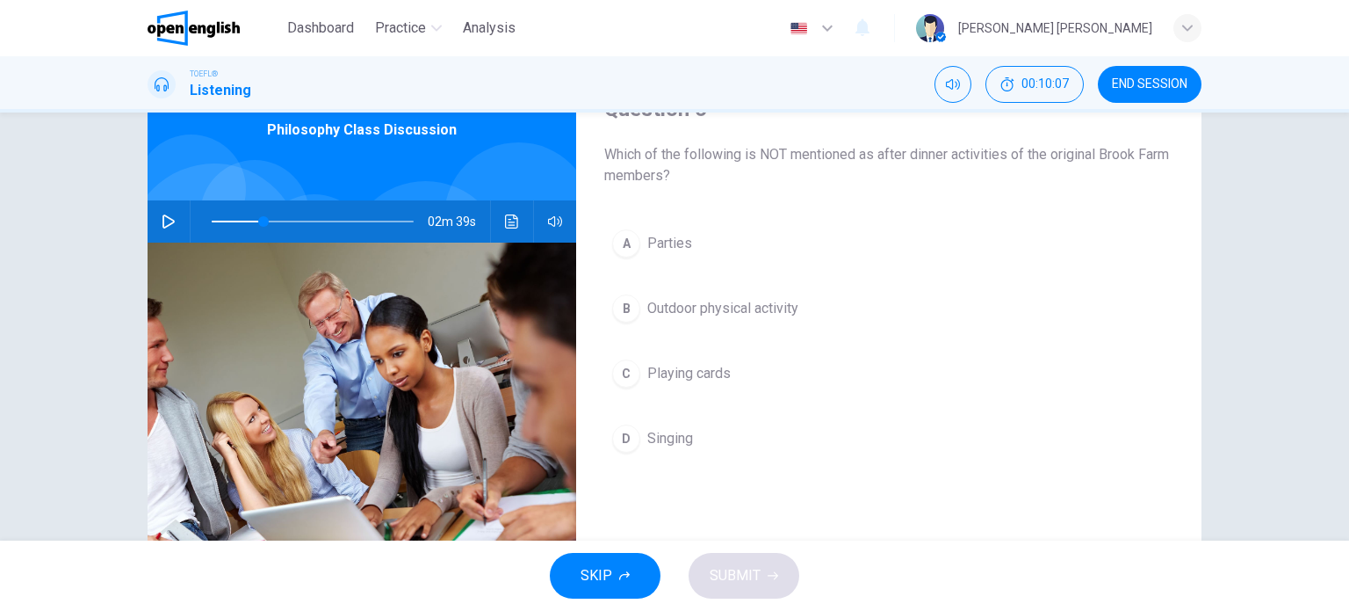
click at [170, 217] on button "button" at bounding box center [169, 221] width 28 height 42
click at [693, 314] on span "Outdoor physical activity" at bounding box center [722, 308] width 151 height 21
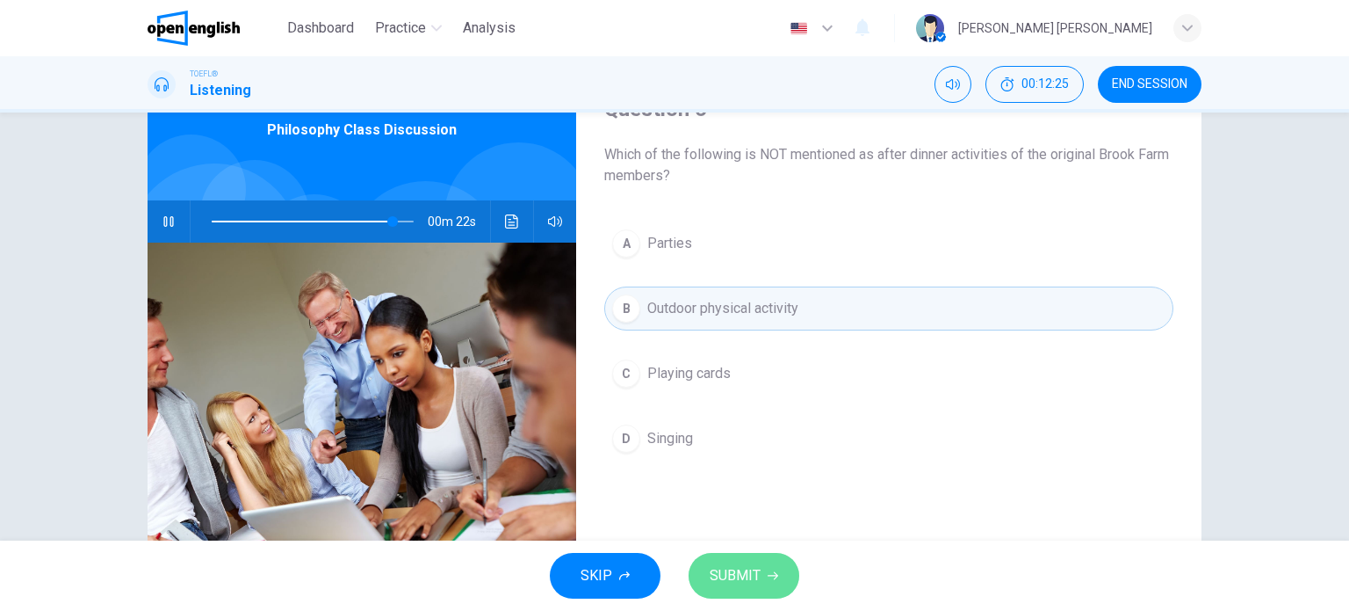
click at [742, 572] on span "SUBMIT" at bounding box center [735, 575] width 51 height 25
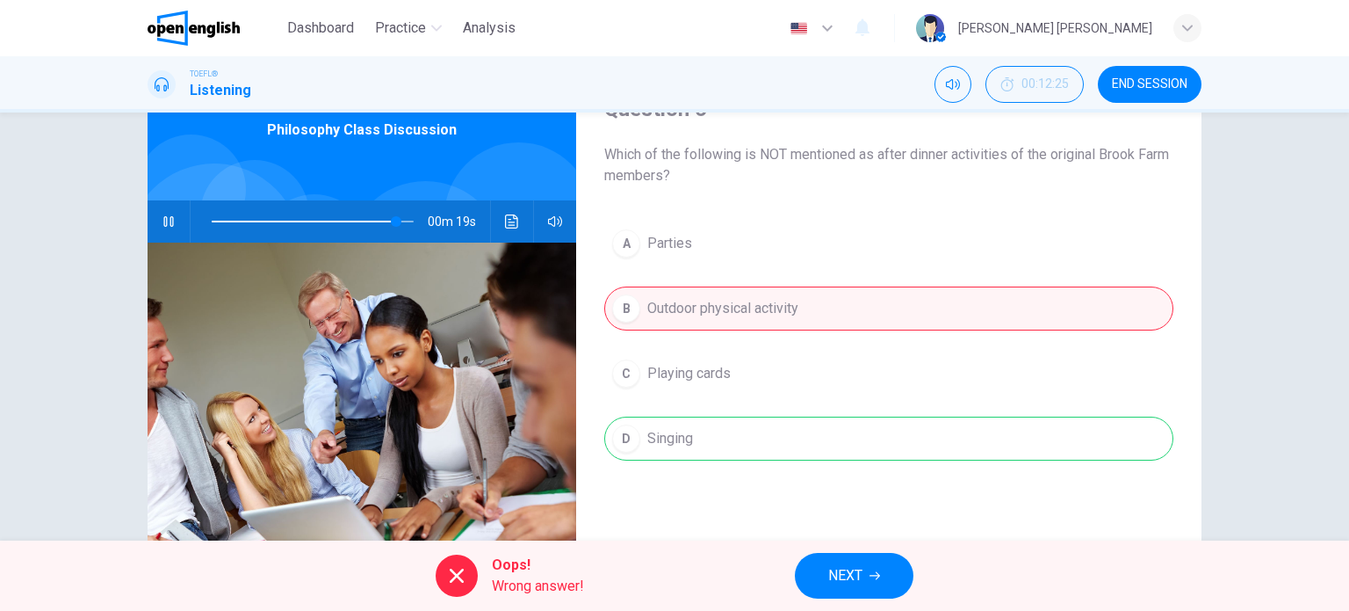
type input "**"
click at [859, 579] on span "NEXT" at bounding box center [845, 575] width 34 height 25
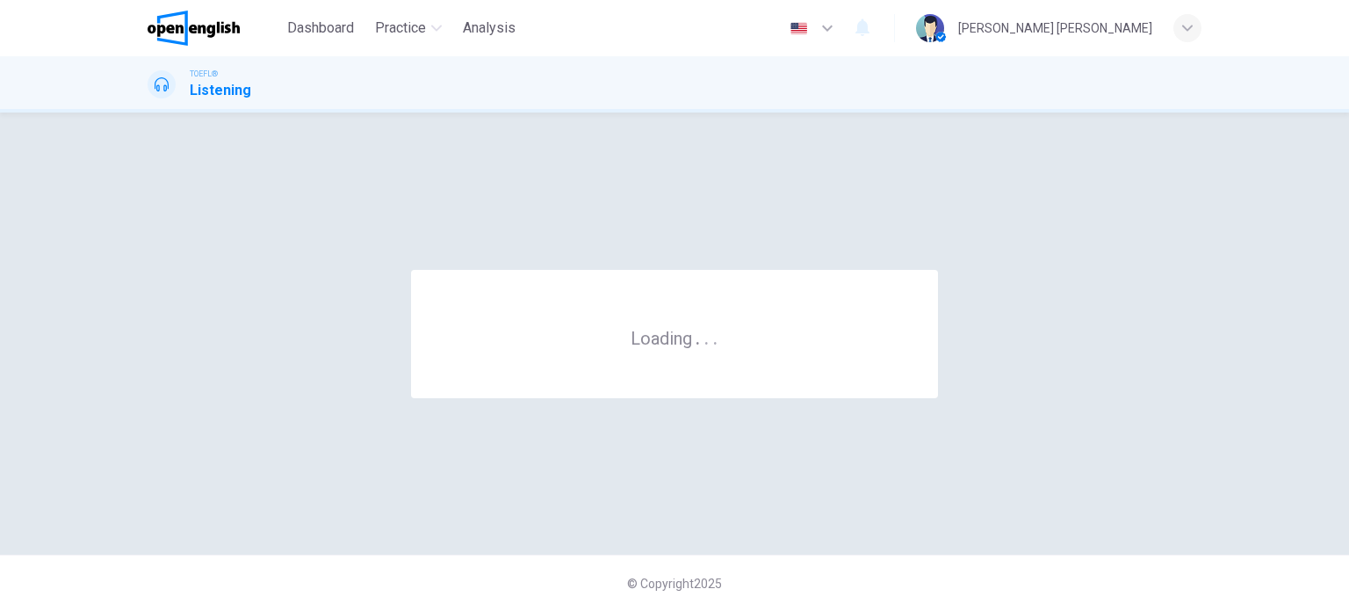
scroll to position [0, 0]
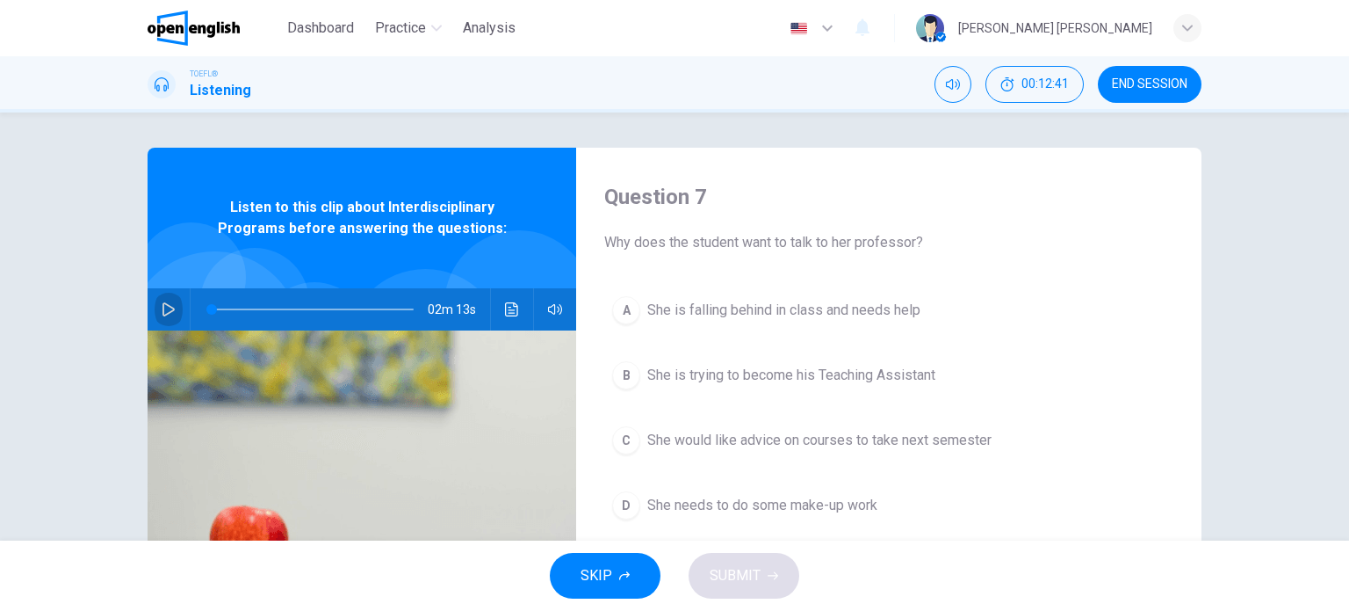
click at [164, 310] on icon "button" at bounding box center [169, 309] width 14 height 14
click at [168, 314] on icon "button" at bounding box center [169, 309] width 14 height 14
drag, startPoint x: 218, startPoint y: 314, endPoint x: 199, endPoint y: 314, distance: 18.4
click at [206, 314] on span at bounding box center [211, 309] width 11 height 11
click at [155, 319] on button "button" at bounding box center [169, 309] width 28 height 42
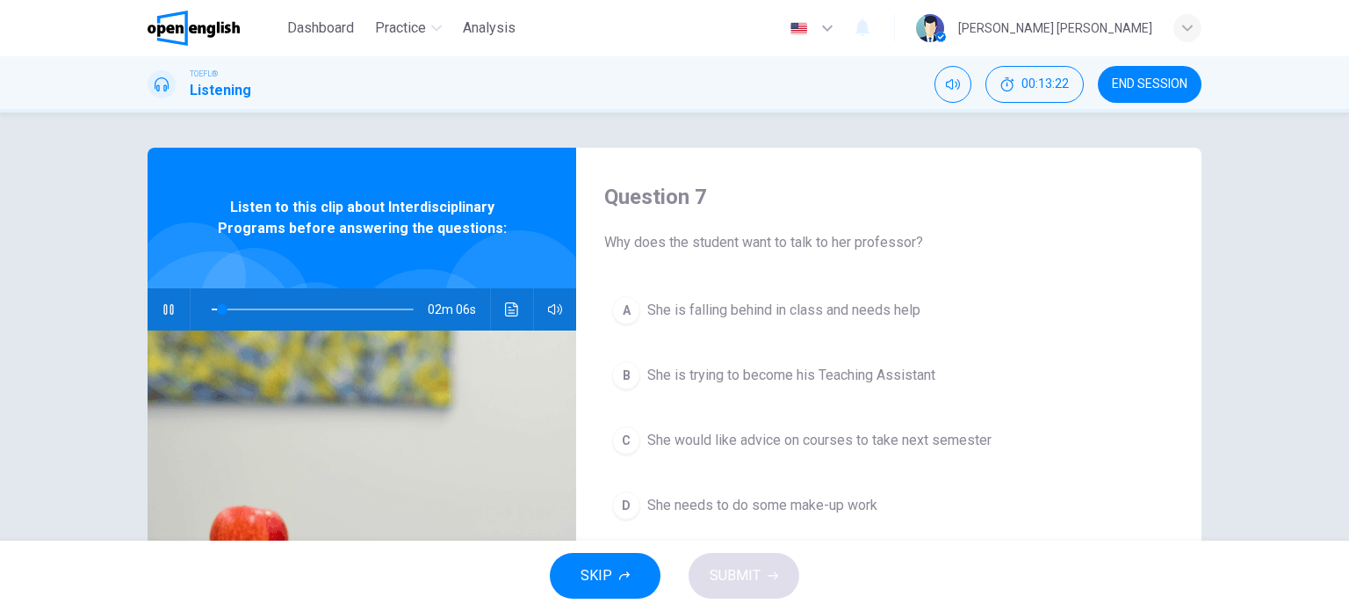
click at [167, 315] on icon "button" at bounding box center [169, 309] width 14 height 14
click at [721, 427] on button "C She would like advice on courses to take next semester" at bounding box center [888, 440] width 569 height 44
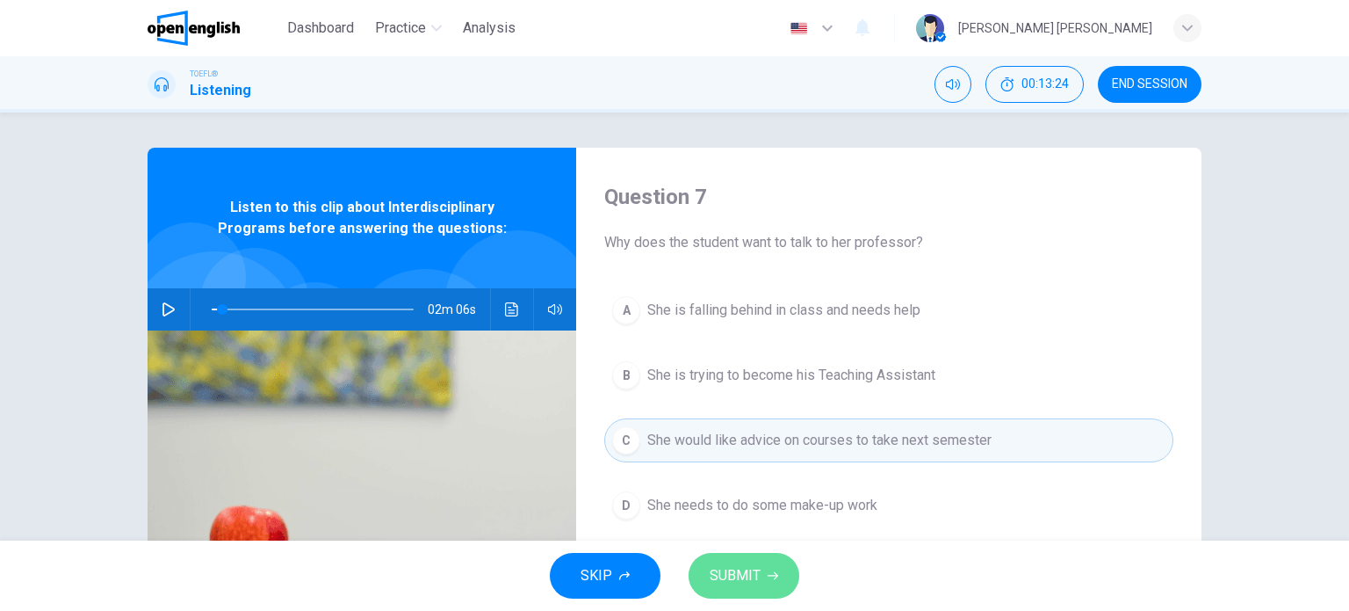
click at [732, 560] on button "SUBMIT" at bounding box center [744, 576] width 111 height 46
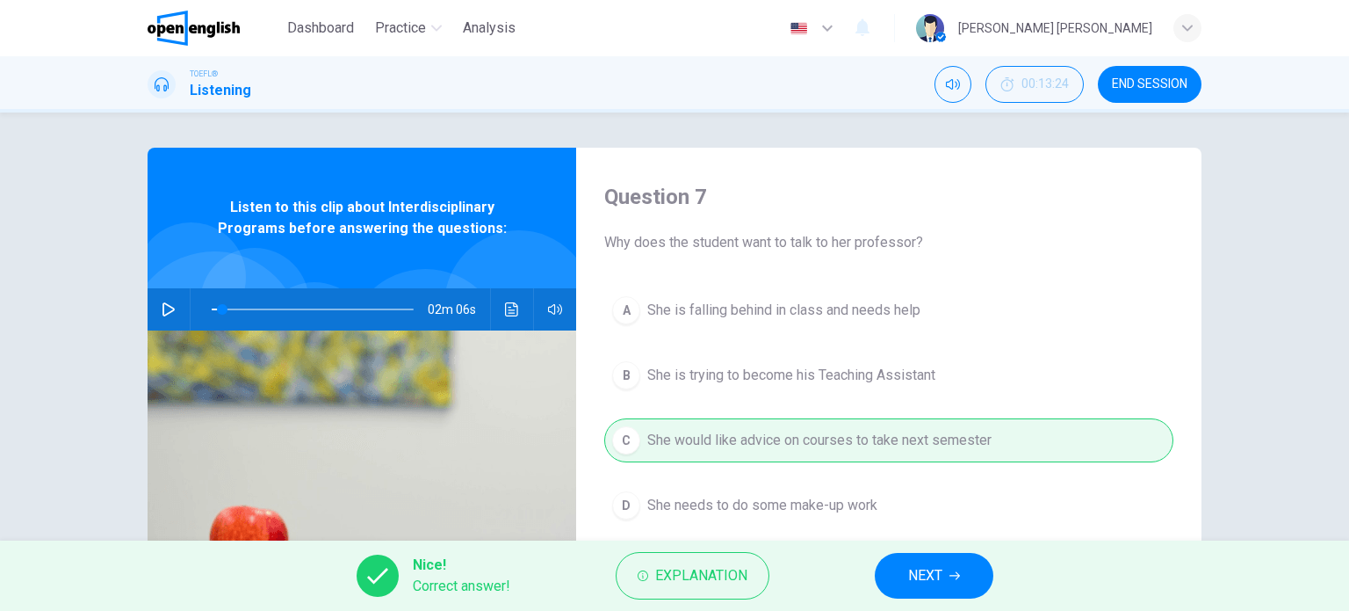
click at [163, 307] on icon "button" at bounding box center [169, 309] width 14 height 14
click at [934, 582] on span "NEXT" at bounding box center [925, 575] width 34 height 25
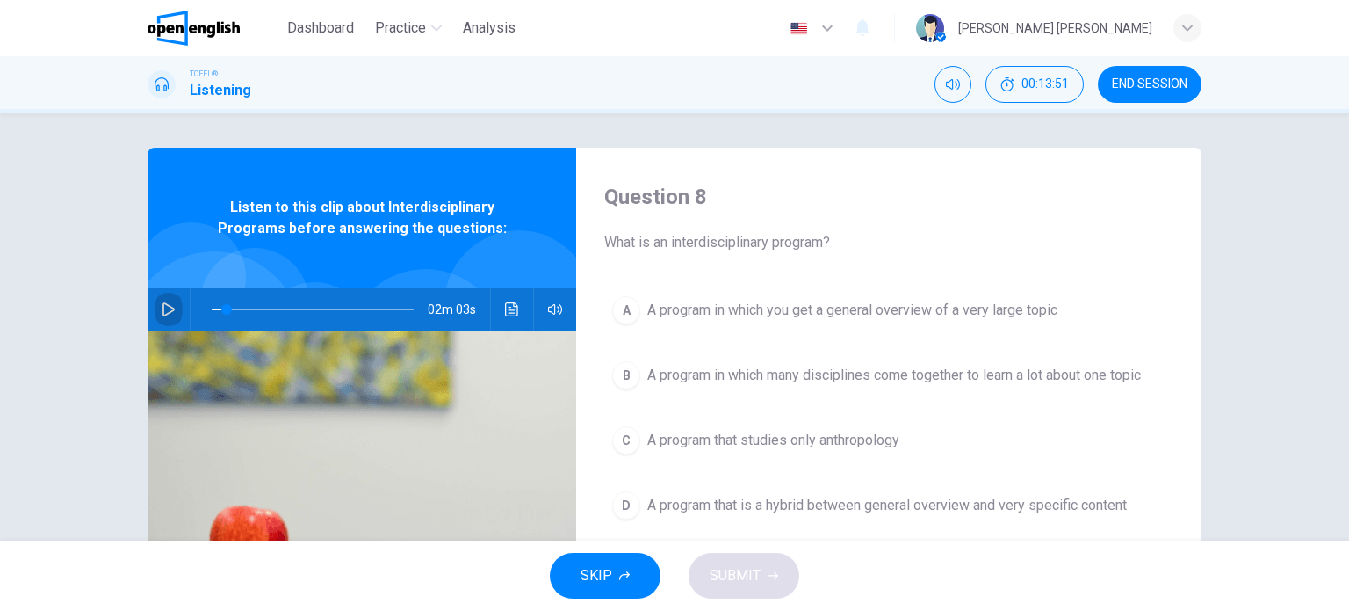
click at [161, 315] on button "button" at bounding box center [169, 309] width 28 height 42
click at [162, 314] on icon "button" at bounding box center [169, 309] width 14 height 14
click at [720, 375] on span "A program in which many disciplines come together to learn a lot about one topic" at bounding box center [894, 375] width 494 height 21
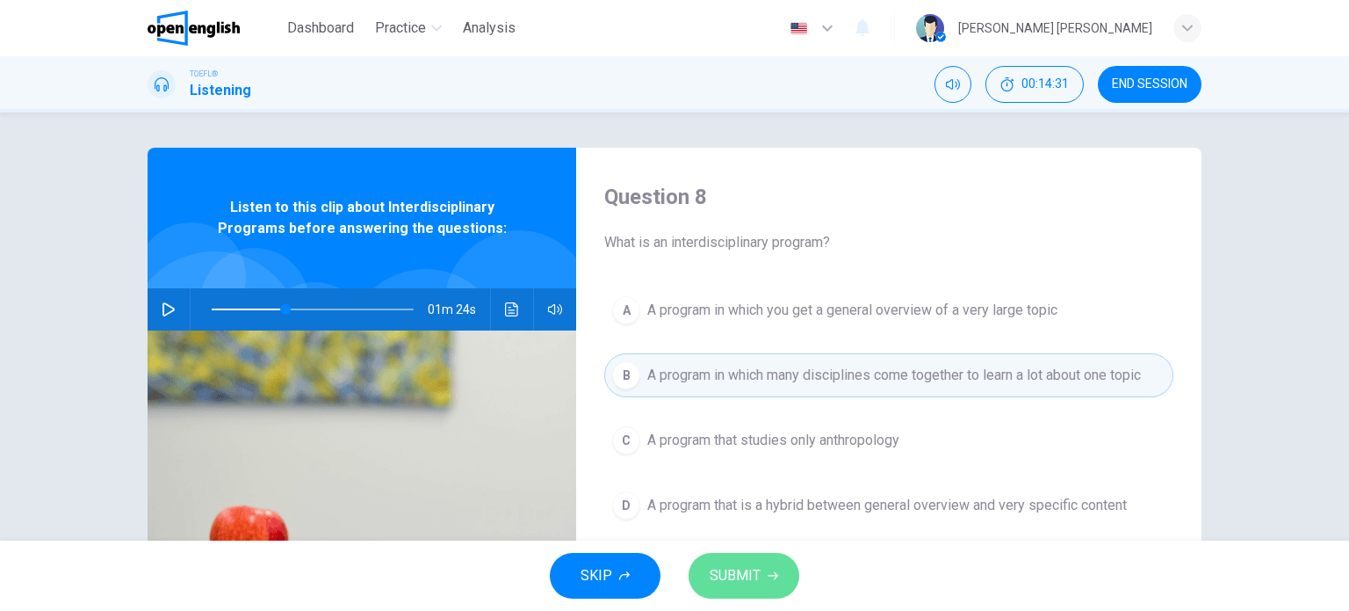
click at [717, 586] on span "SUBMIT" at bounding box center [735, 575] width 51 height 25
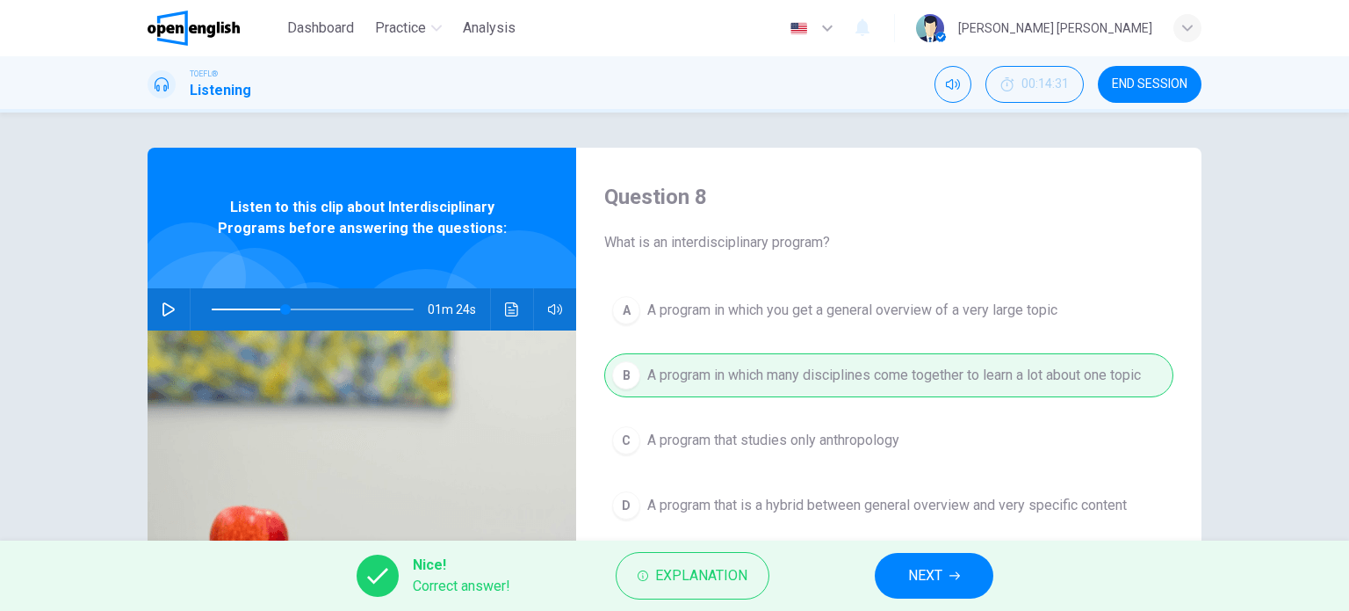
click at [928, 600] on div "Nice! Correct answer! Explanation NEXT" at bounding box center [674, 575] width 1349 height 70
click at [929, 567] on span "NEXT" at bounding box center [925, 575] width 34 height 25
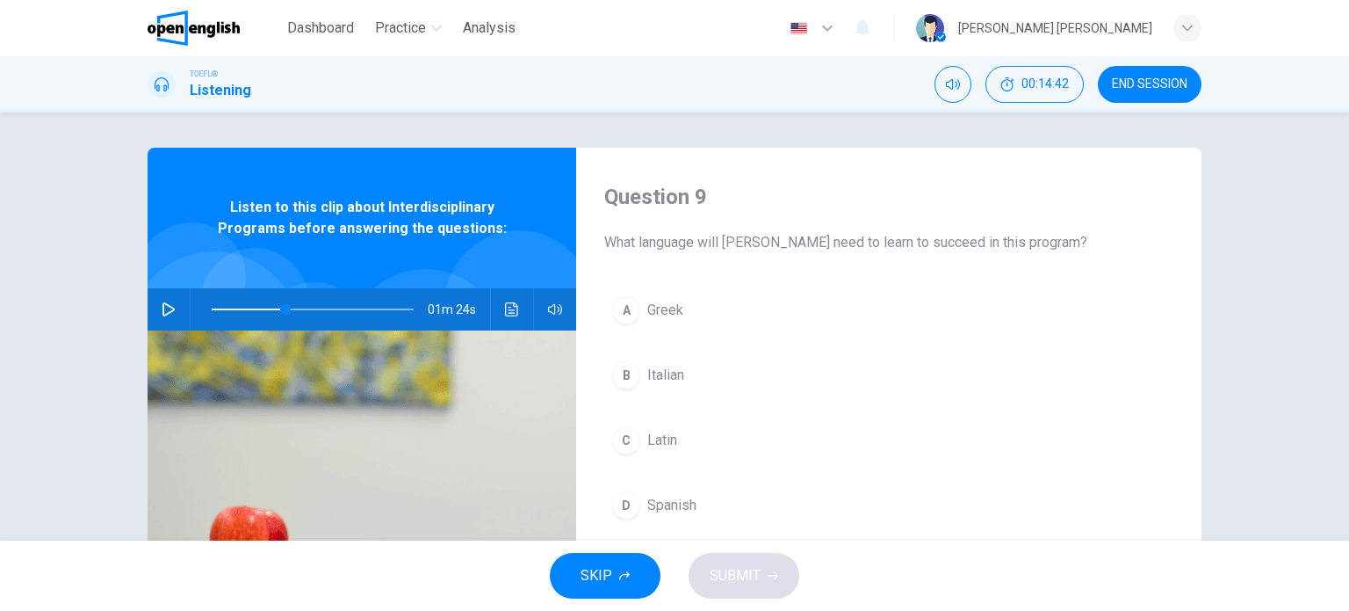
click at [162, 311] on icon "button" at bounding box center [169, 309] width 14 height 14
click at [272, 311] on span at bounding box center [276, 309] width 11 height 11
click at [169, 302] on icon "button" at bounding box center [169, 309] width 14 height 14
click at [167, 305] on icon "button" at bounding box center [169, 309] width 14 height 14
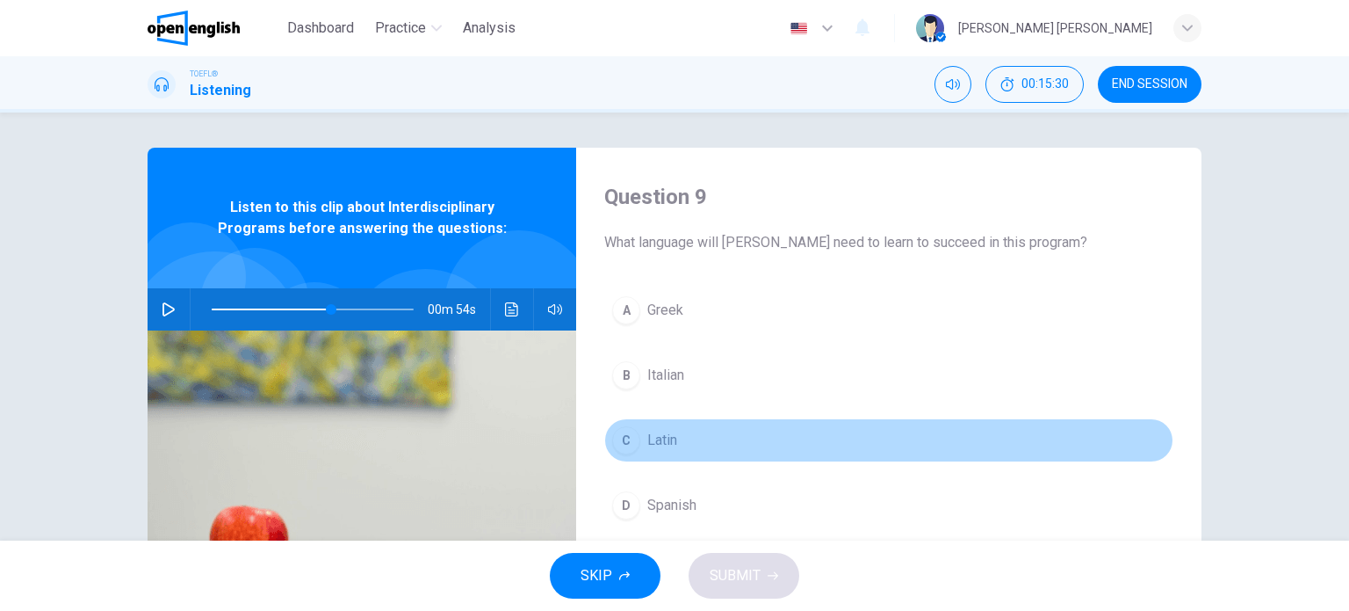
click at [647, 438] on span "Latin" at bounding box center [662, 440] width 30 height 21
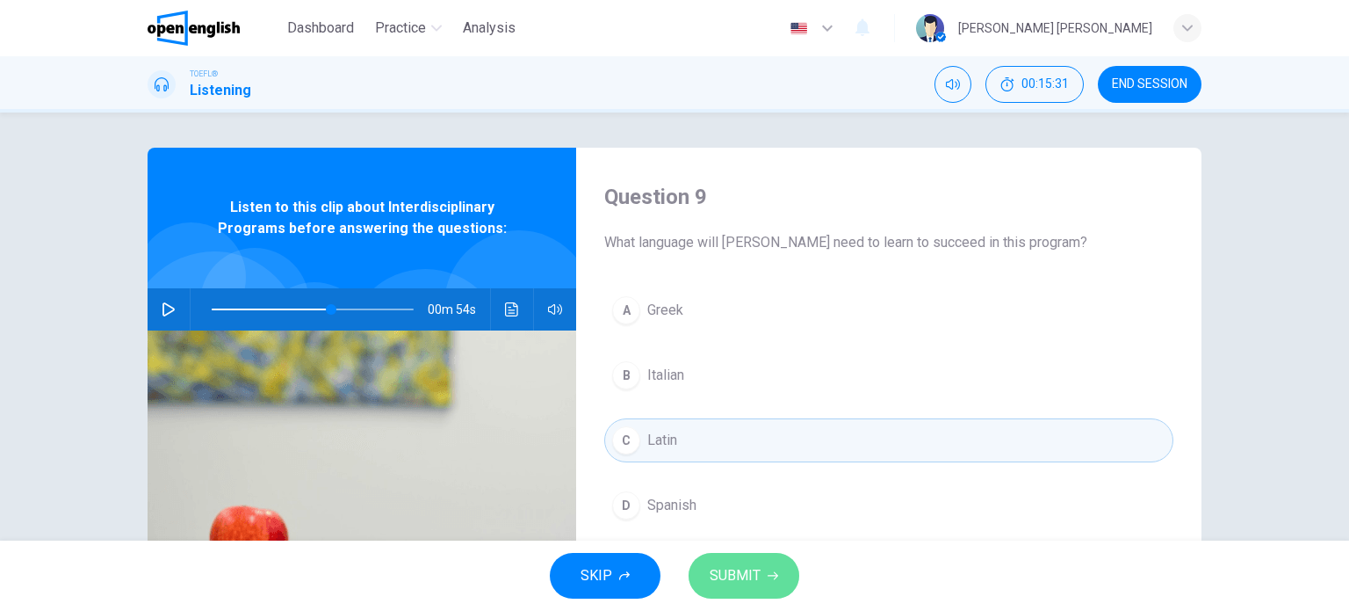
click at [741, 577] on span "SUBMIT" at bounding box center [735, 575] width 51 height 25
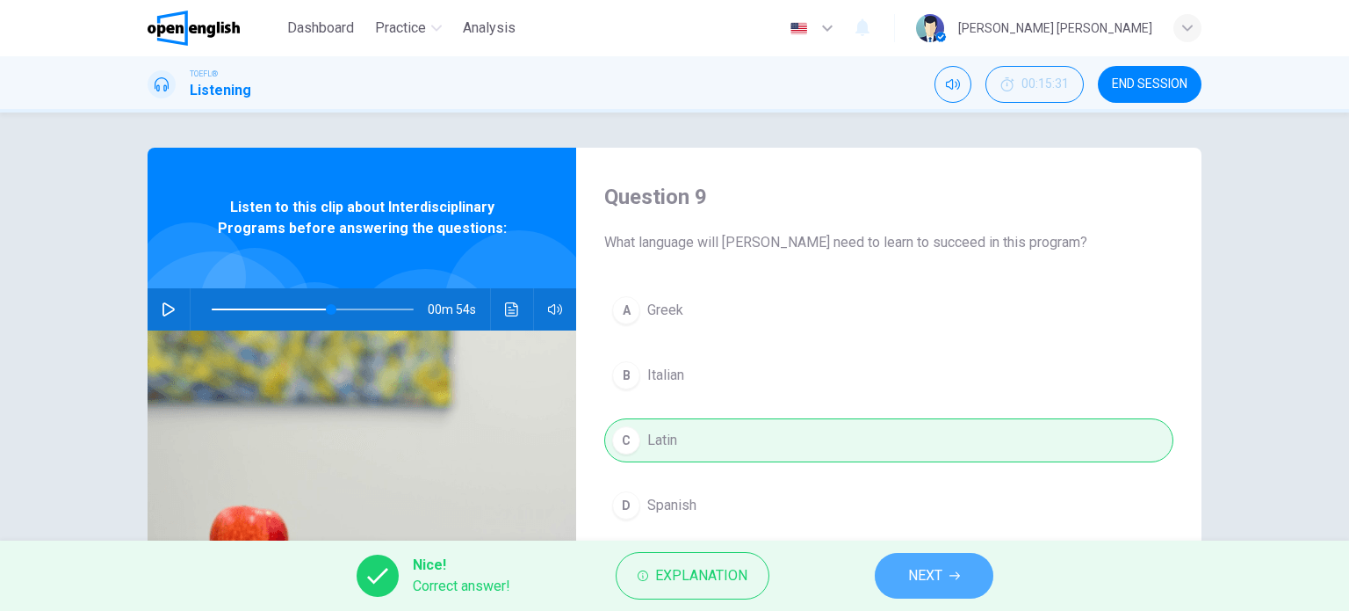
click at [915, 573] on span "NEXT" at bounding box center [925, 575] width 34 height 25
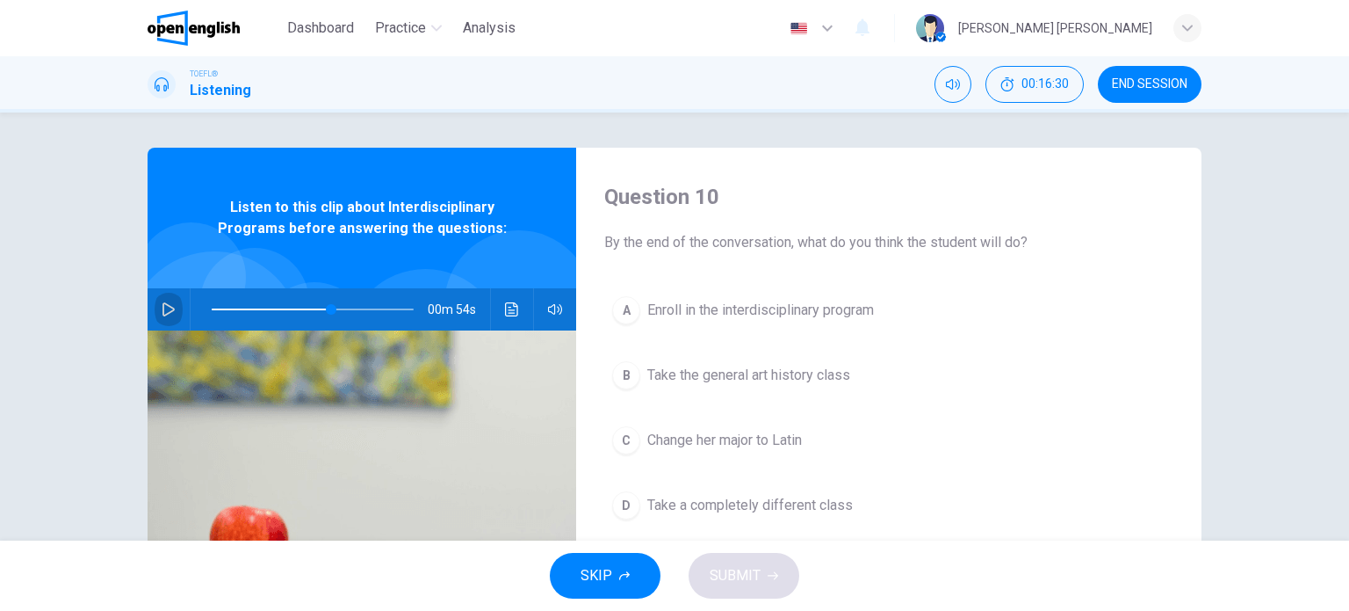
click at [163, 314] on icon "button" at bounding box center [169, 309] width 12 height 14
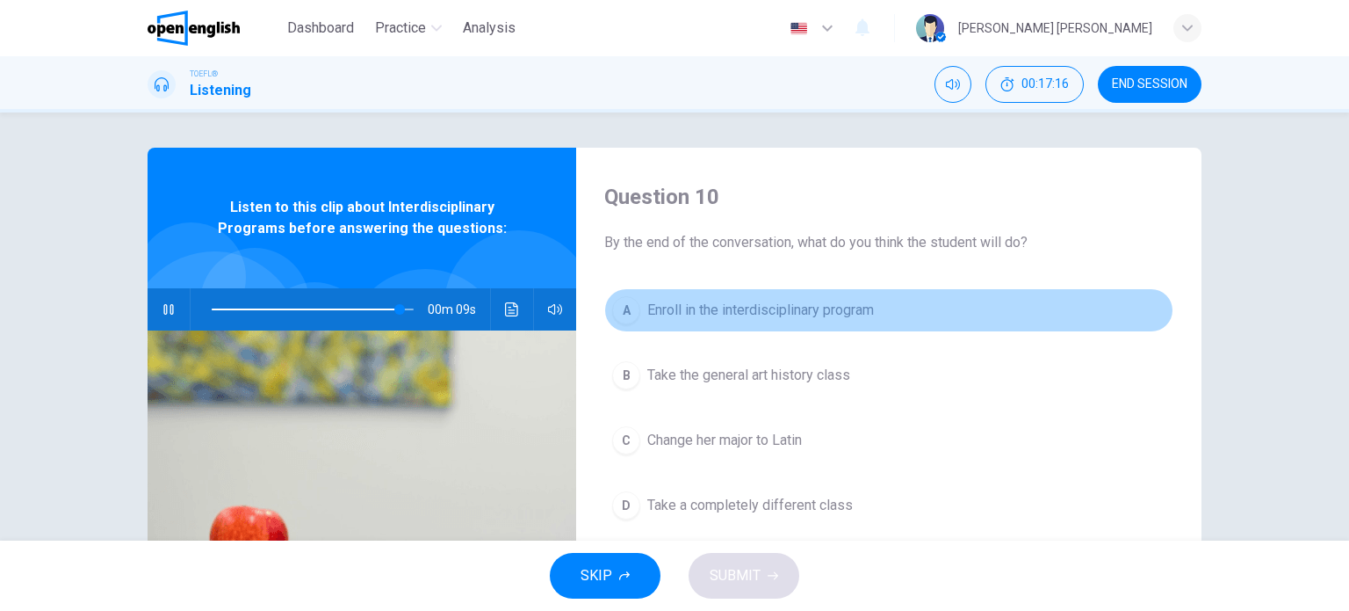
click at [766, 310] on span "Enroll in the interdisciplinary program" at bounding box center [760, 310] width 227 height 21
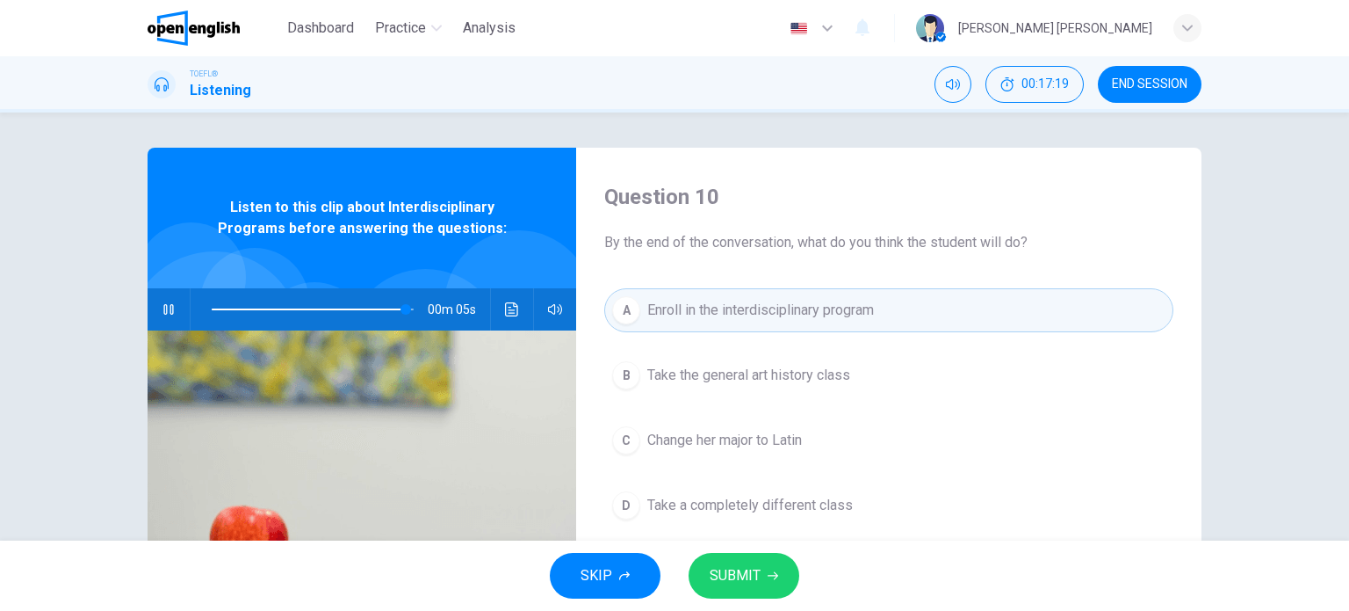
click at [741, 577] on span "SUBMIT" at bounding box center [735, 575] width 51 height 25
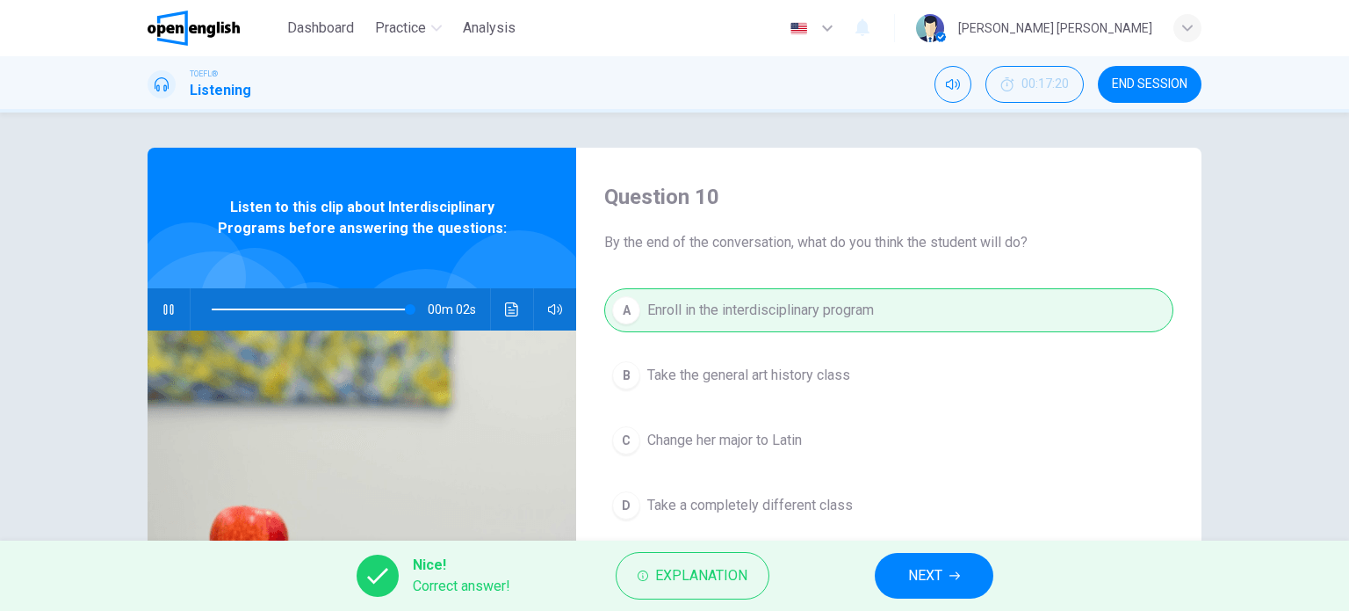
click at [950, 574] on icon "button" at bounding box center [955, 575] width 11 height 11
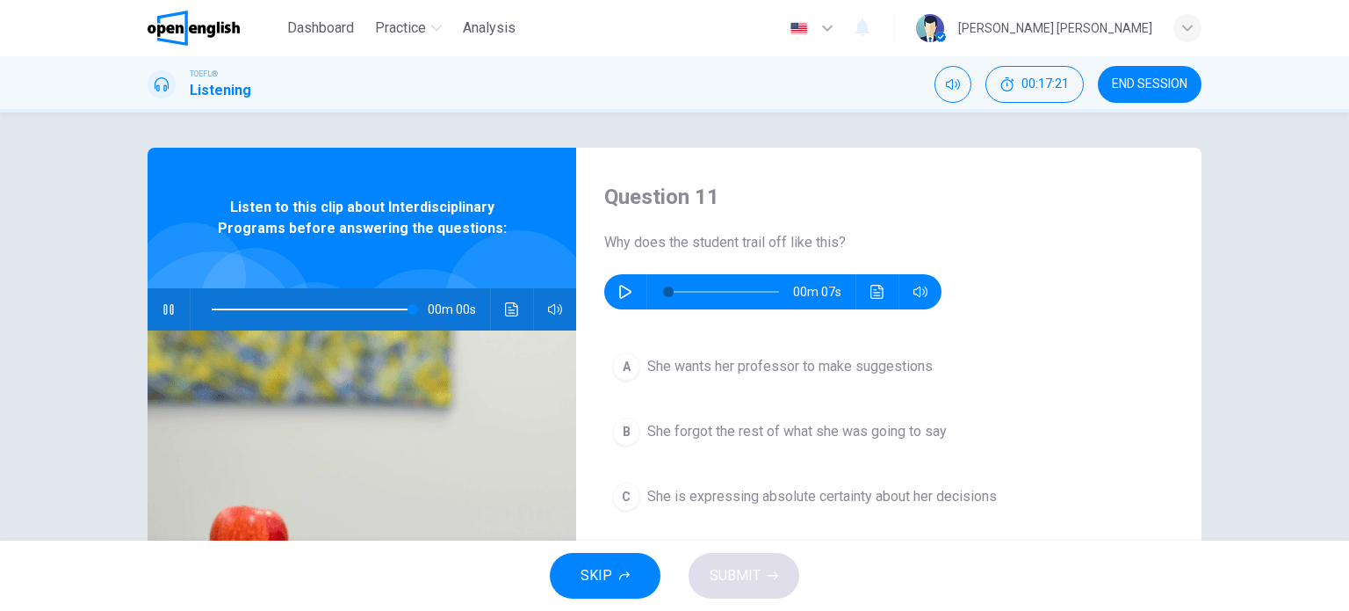
type input "*"
click at [622, 296] on icon "button" at bounding box center [625, 292] width 14 height 14
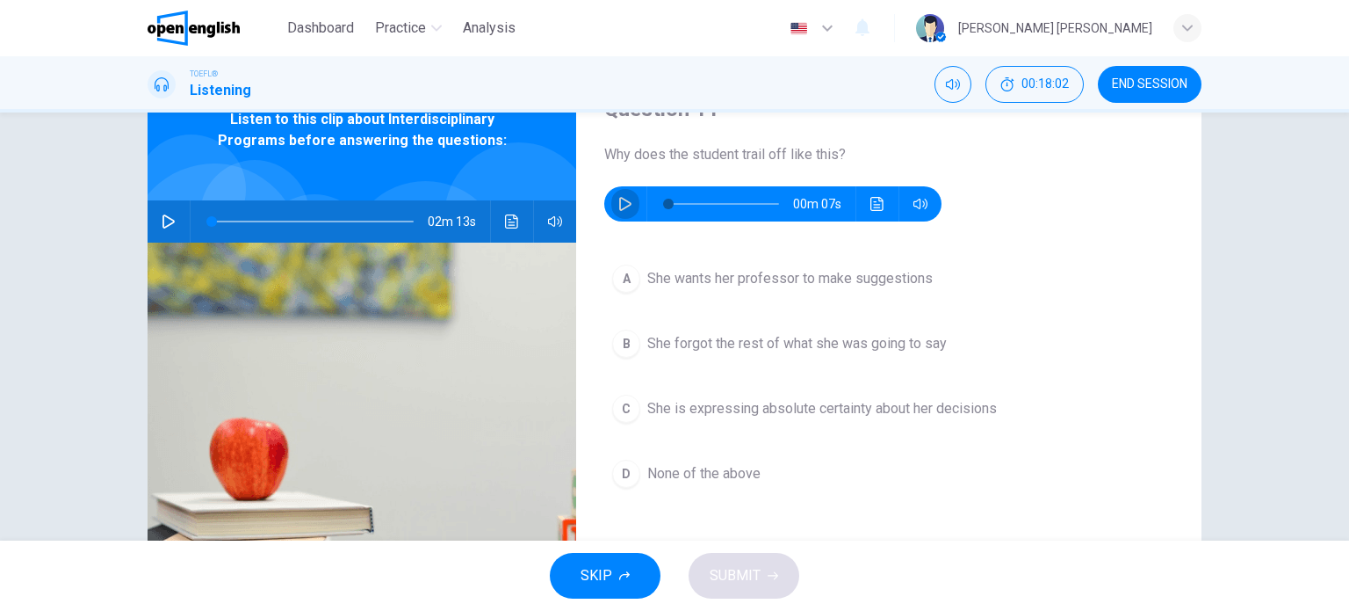
click at [622, 205] on icon "button" at bounding box center [625, 204] width 14 height 14
type input "*"
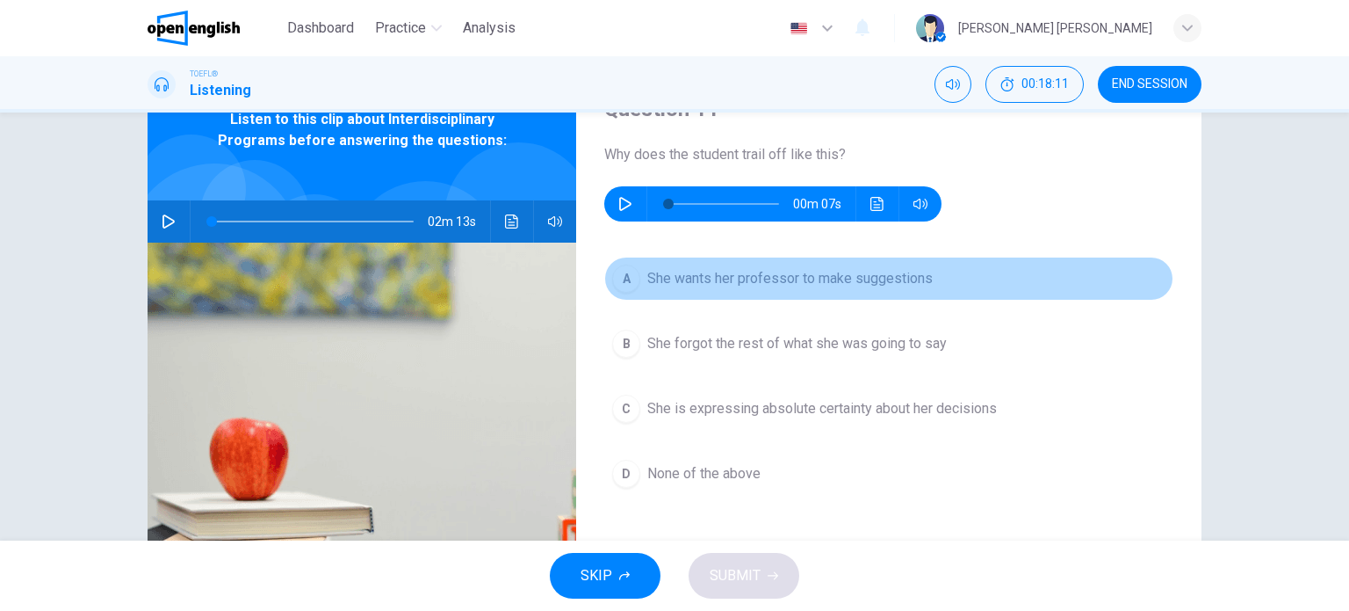
click at [748, 273] on span "She wants her professor to make suggestions" at bounding box center [789, 278] width 285 height 21
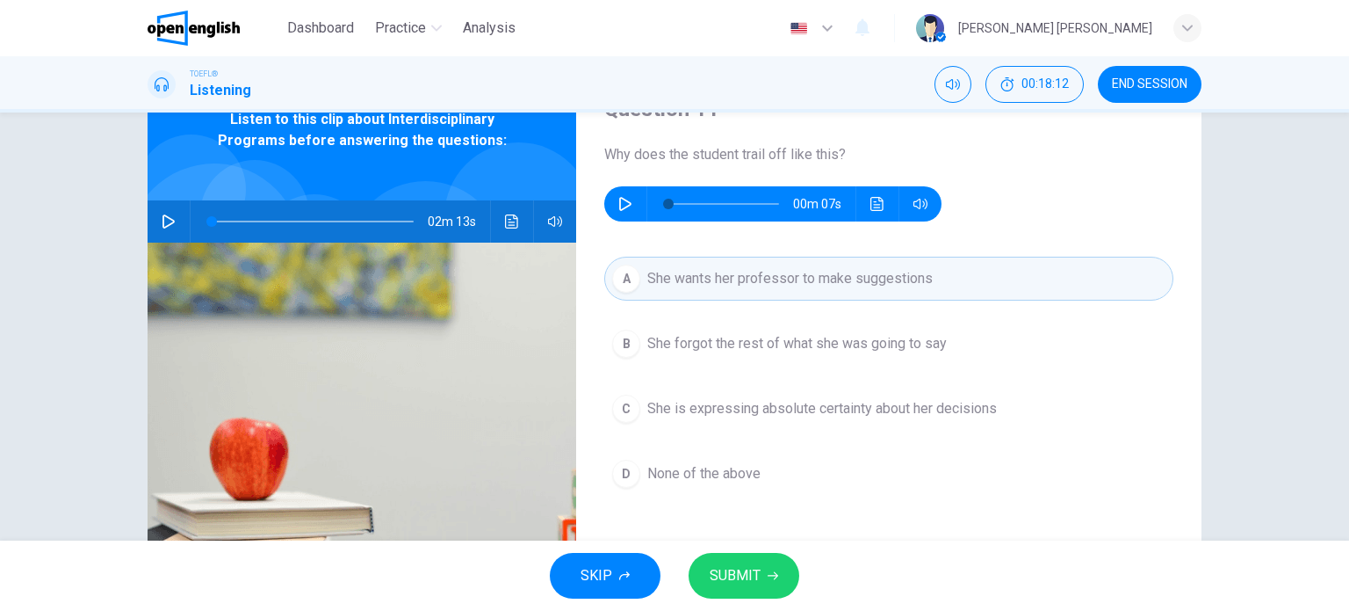
click at [770, 586] on button "SUBMIT" at bounding box center [744, 576] width 111 height 46
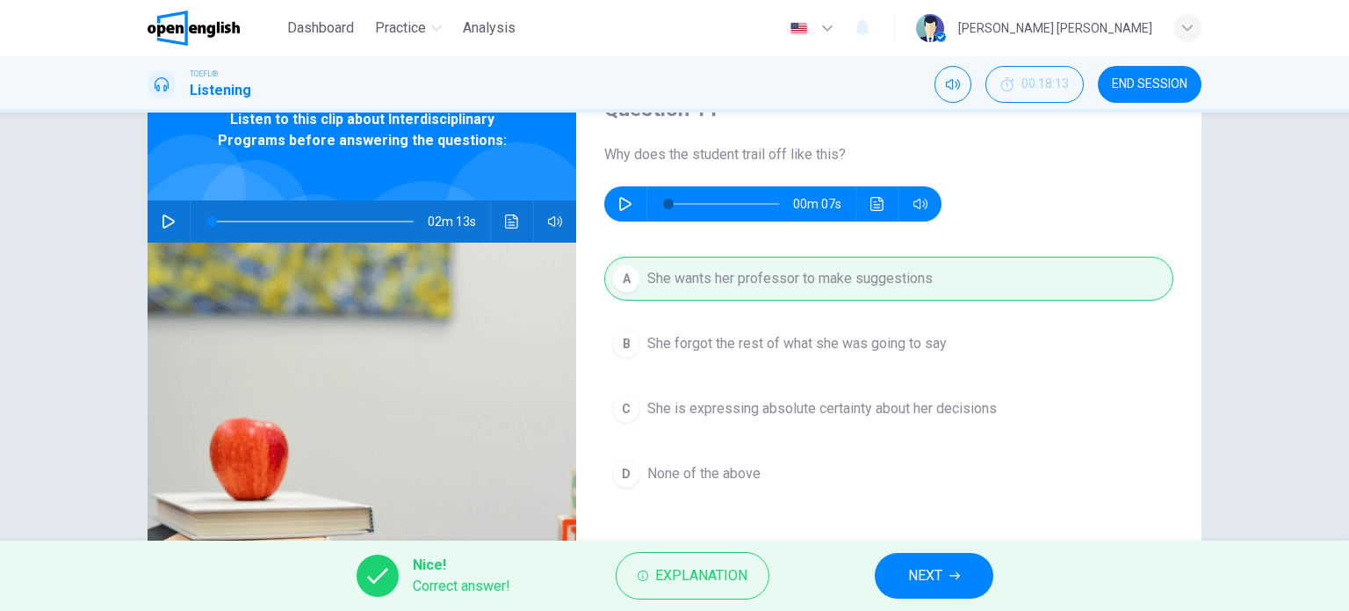
click at [937, 568] on span "NEXT" at bounding box center [925, 575] width 34 height 25
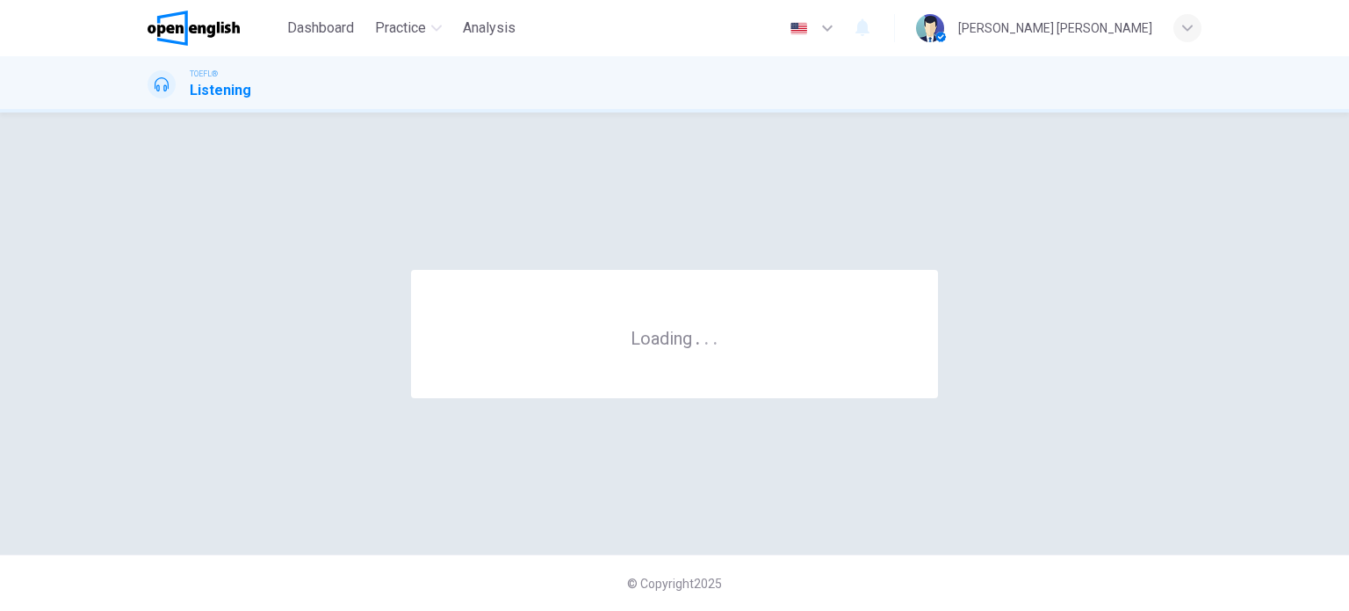
scroll to position [0, 0]
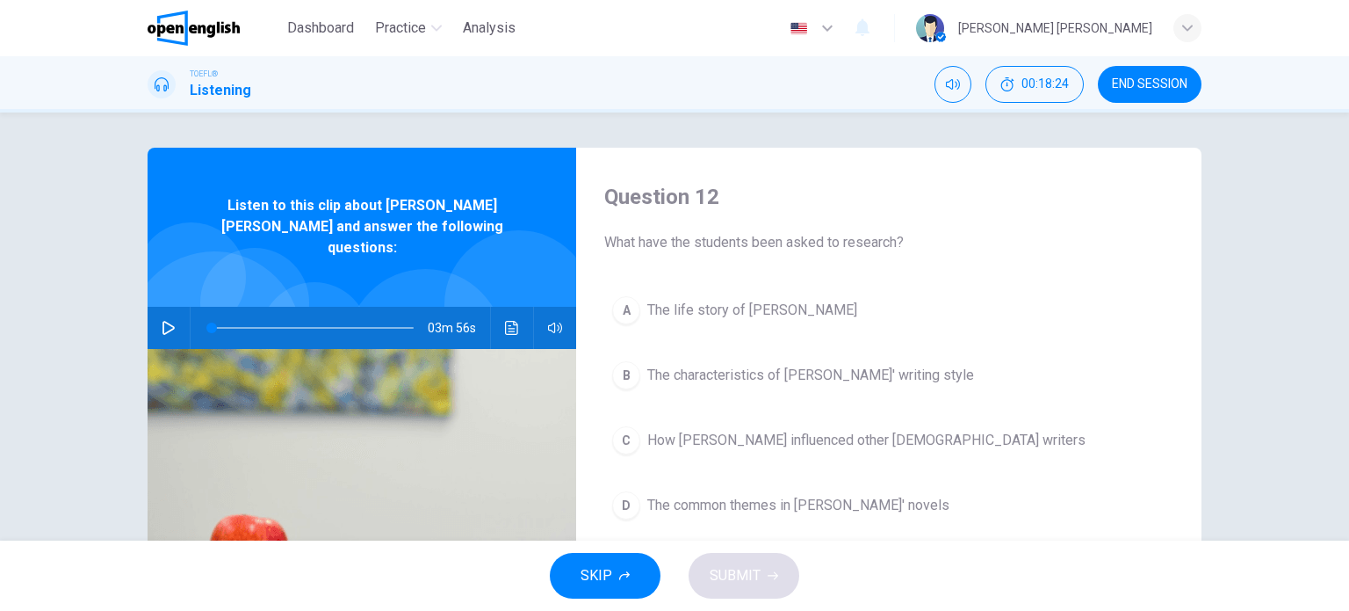
click at [163, 321] on icon "button" at bounding box center [169, 328] width 12 height 14
click at [161, 316] on button "button" at bounding box center [169, 328] width 28 height 42
click at [168, 321] on icon "button" at bounding box center [169, 328] width 12 height 14
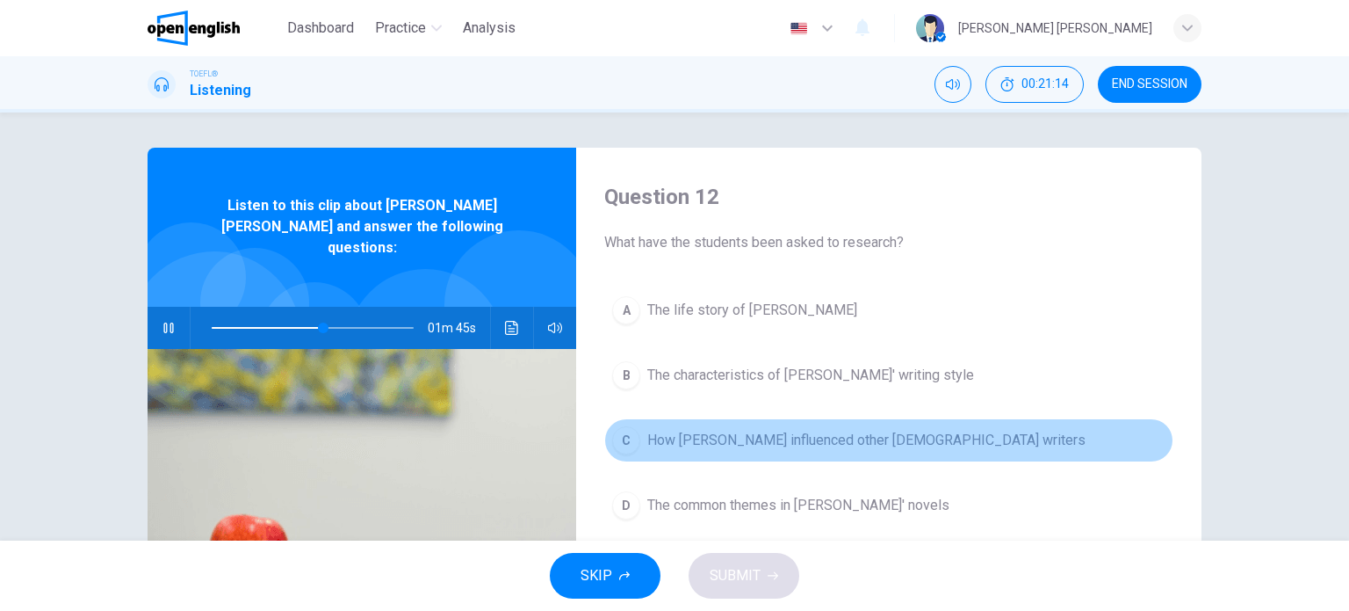
click at [777, 460] on button "C How [PERSON_NAME] influenced other Victorian writers" at bounding box center [888, 440] width 569 height 44
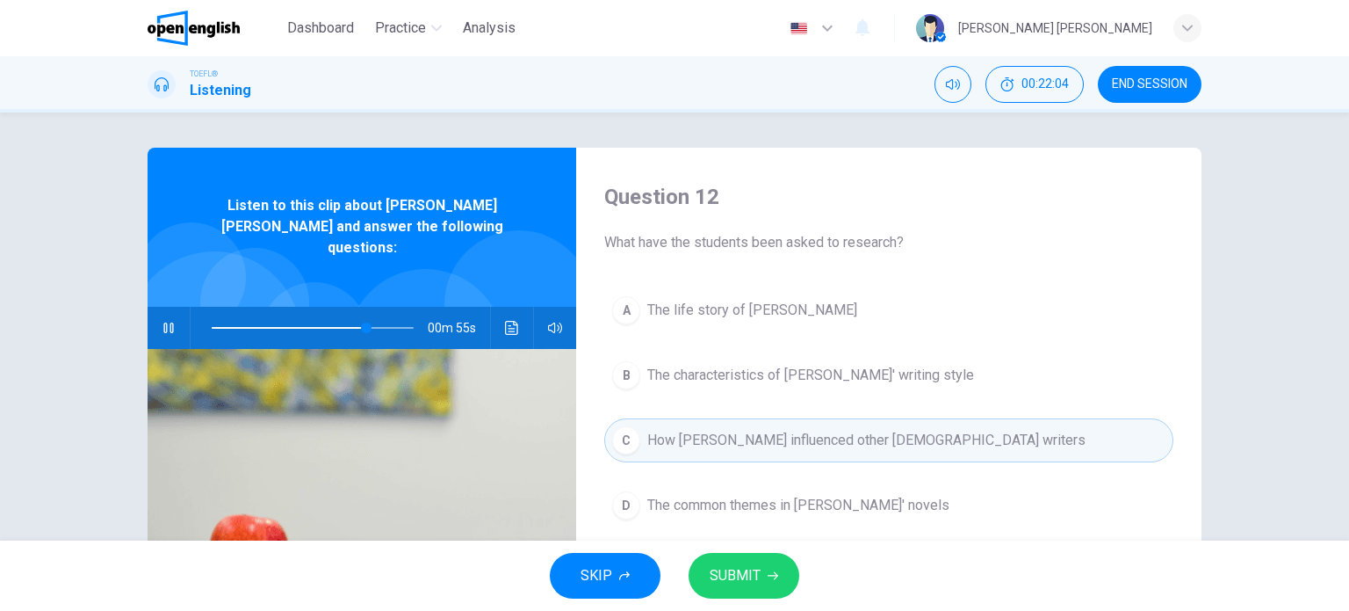
click at [163, 321] on icon "button" at bounding box center [169, 328] width 14 height 14
click at [743, 580] on span "SUBMIT" at bounding box center [735, 575] width 51 height 25
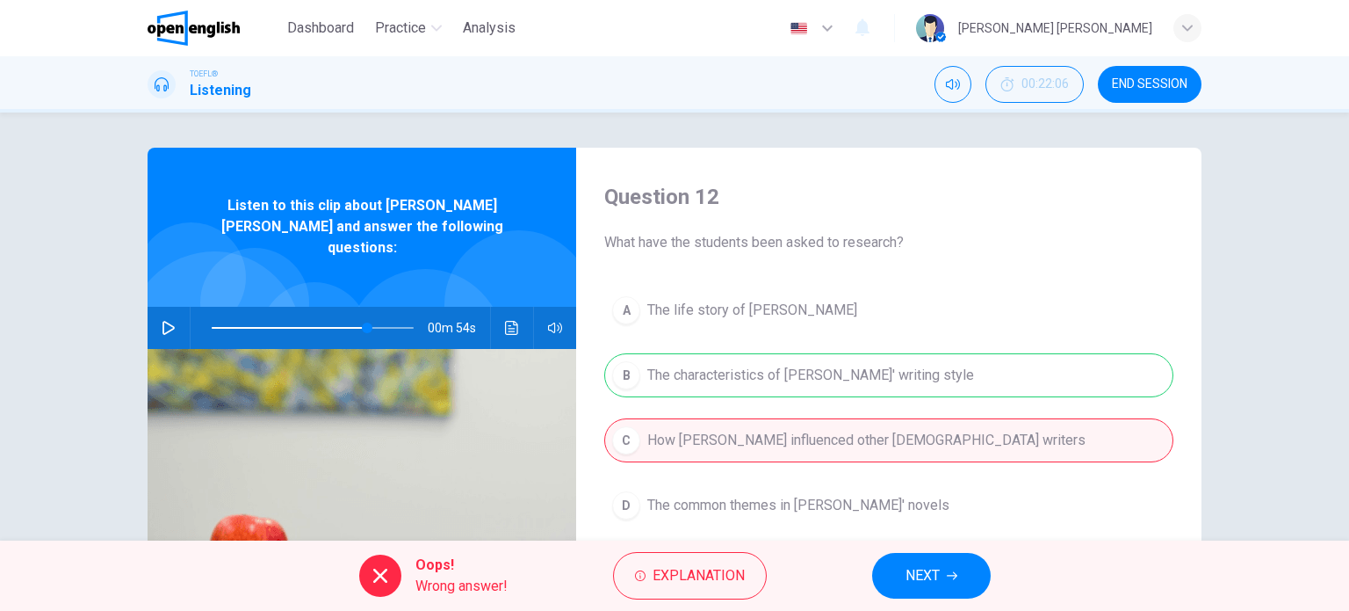
click at [952, 588] on button "NEXT" at bounding box center [931, 576] width 119 height 46
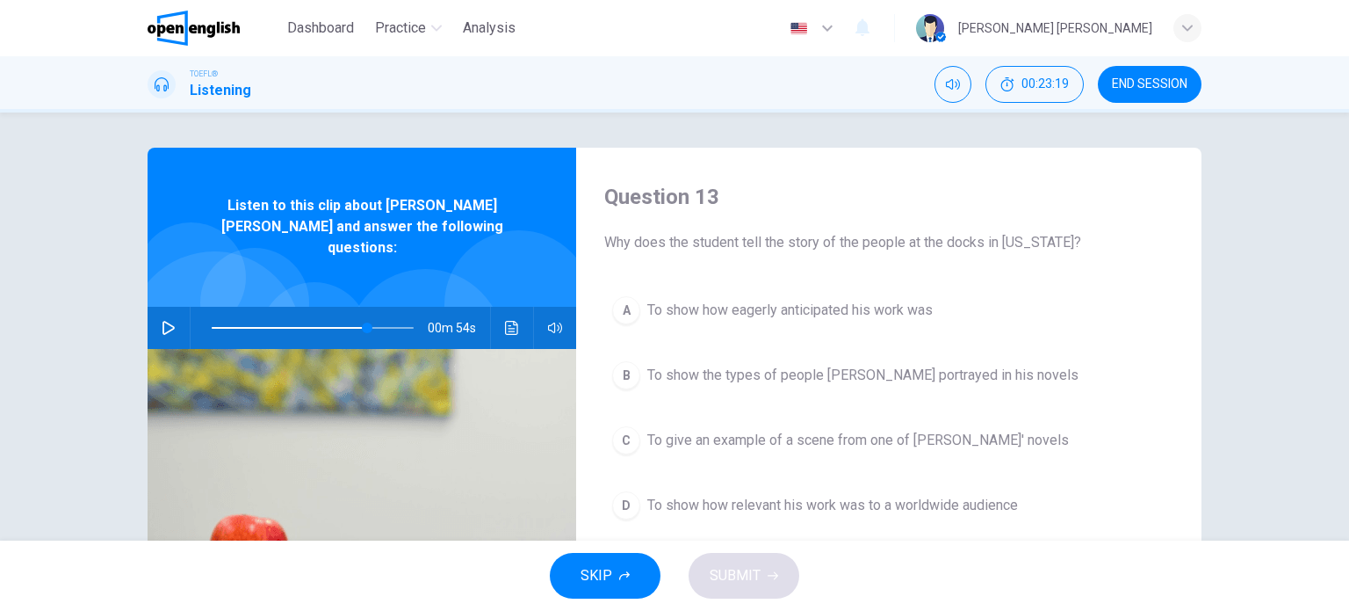
click at [169, 349] on img at bounding box center [362, 553] width 429 height 409
click at [165, 321] on icon "button" at bounding box center [169, 328] width 14 height 14
click at [214, 315] on span at bounding box center [313, 327] width 202 height 25
click at [254, 315] on span at bounding box center [313, 327] width 202 height 25
type input "**"
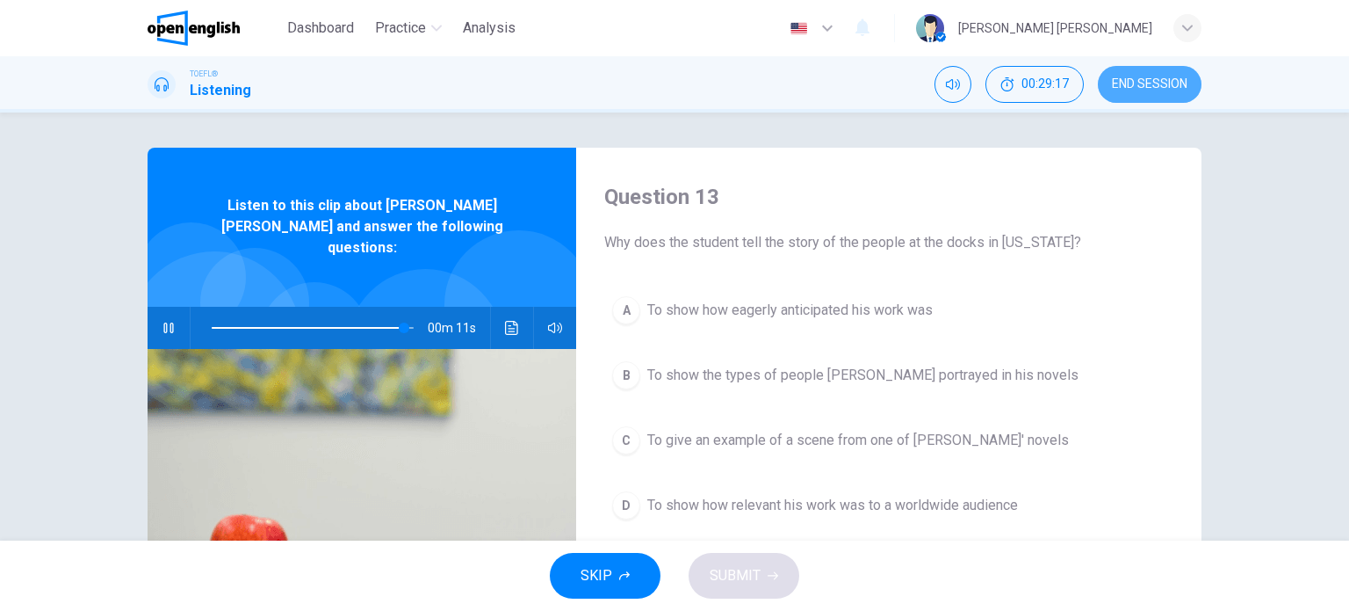
click at [1160, 85] on span "END SESSION" at bounding box center [1150, 84] width 76 height 14
